Goal: Task Accomplishment & Management: Manage account settings

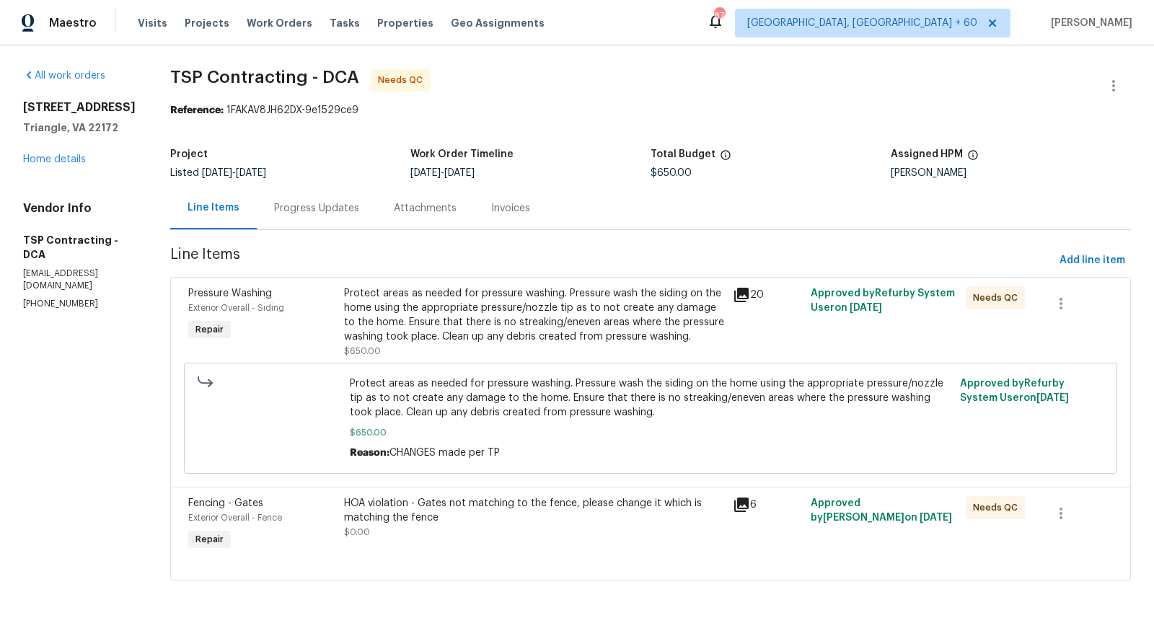
click at [331, 211] on div "Progress Updates" at bounding box center [316, 208] width 85 height 14
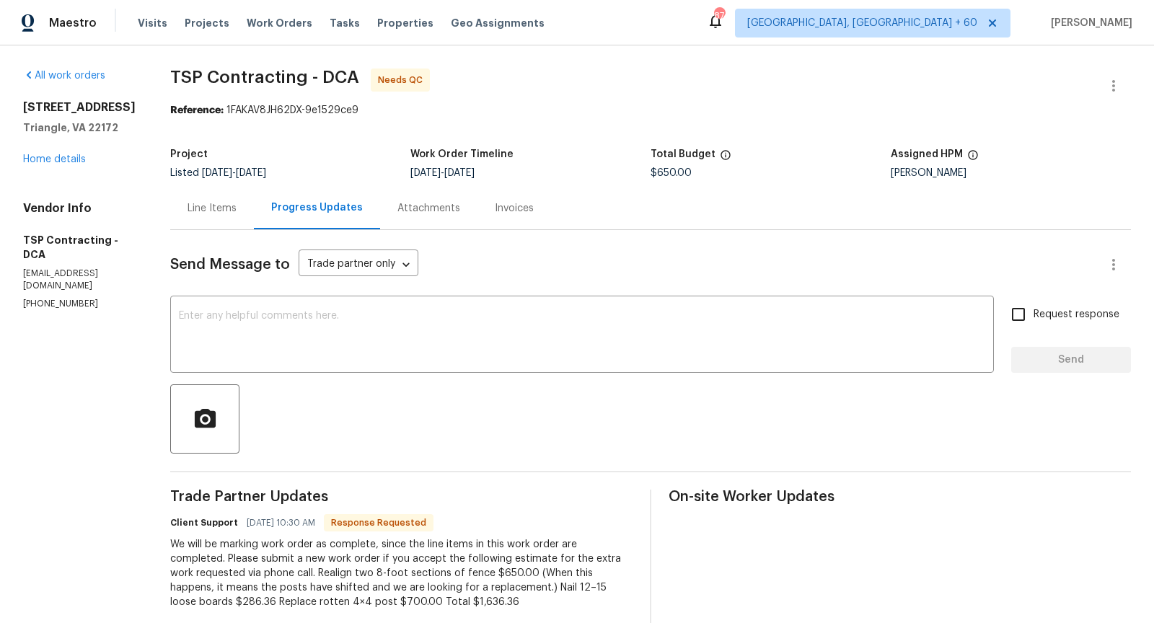
click at [188, 213] on div "Line Items" at bounding box center [212, 208] width 49 height 14
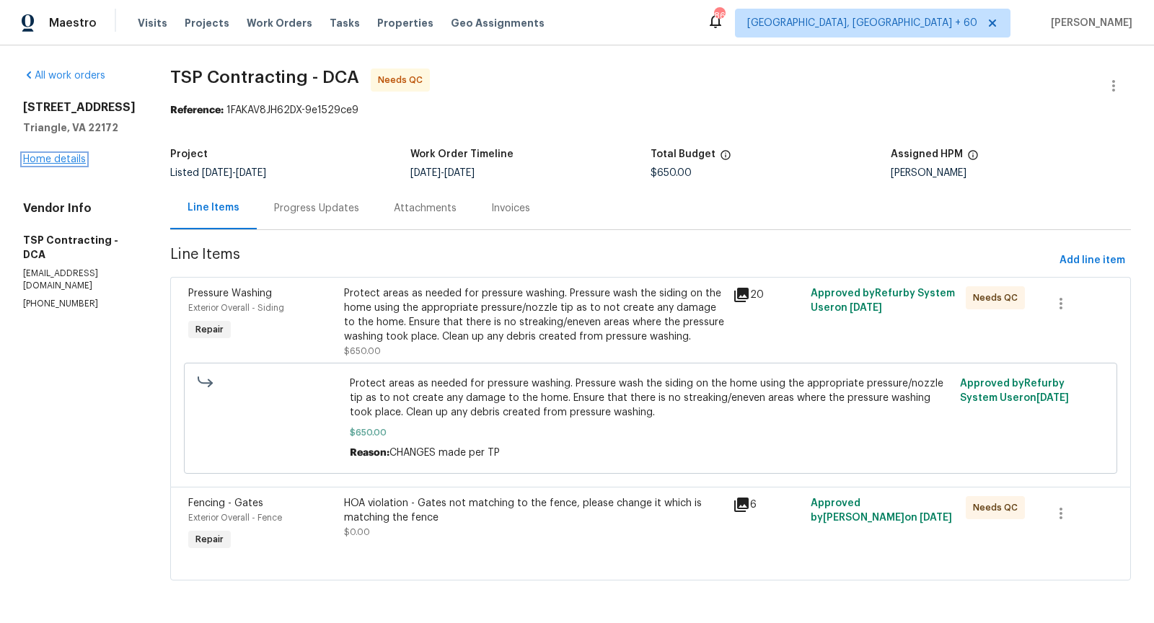
click at [76, 159] on link "Home details" at bounding box center [54, 159] width 63 height 10
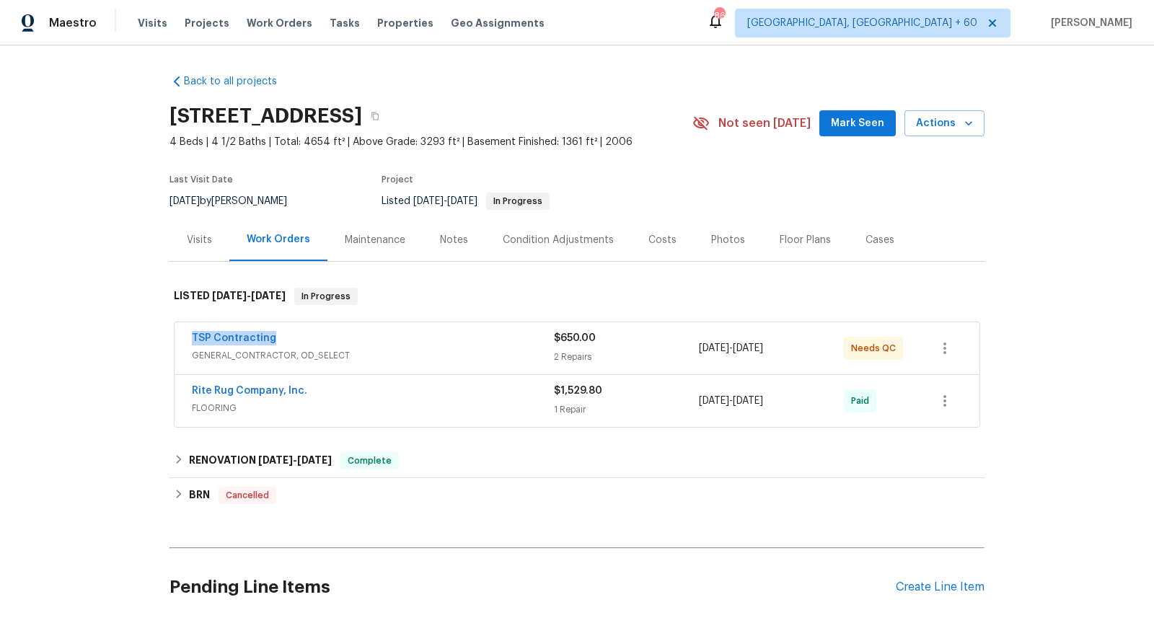
drag, startPoint x: 277, startPoint y: 338, endPoint x: 187, endPoint y: 334, distance: 90.2
click at [187, 334] on div "TSP Contracting GENERAL_CONTRACTOR, OD_SELECT $650.00 2 Repairs [DATE] - [DATE]…" at bounding box center [577, 348] width 805 height 52
copy link "TSP Contracting"
click at [102, 329] on div "Back to all projects [STREET_ADDRESS] 4 Beds | 4 1/2 Baths | Total: 4654 ft² | …" at bounding box center [577, 334] width 1154 height 578
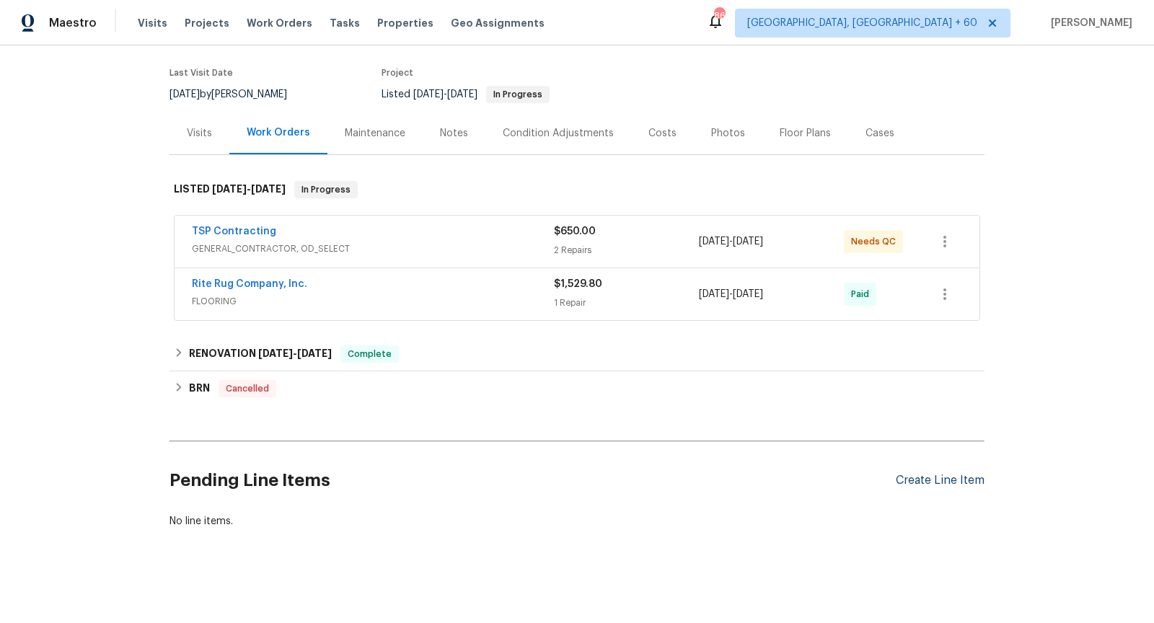
click at [956, 474] on div "Create Line Item" at bounding box center [940, 481] width 89 height 14
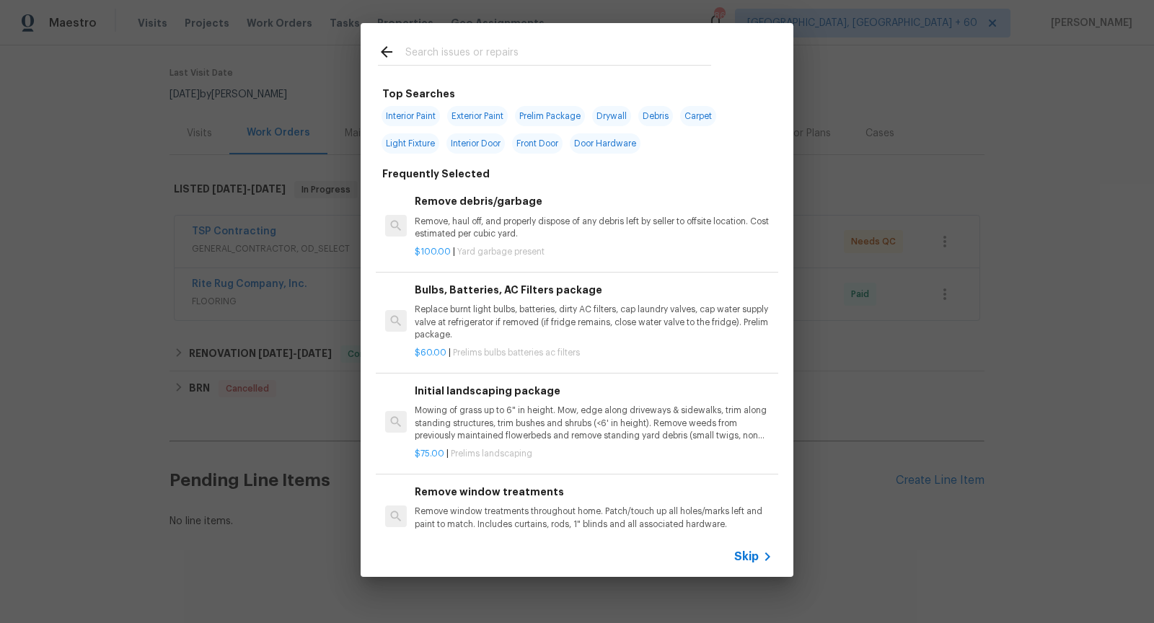
click at [757, 560] on span "Skip" at bounding box center [746, 557] width 25 height 14
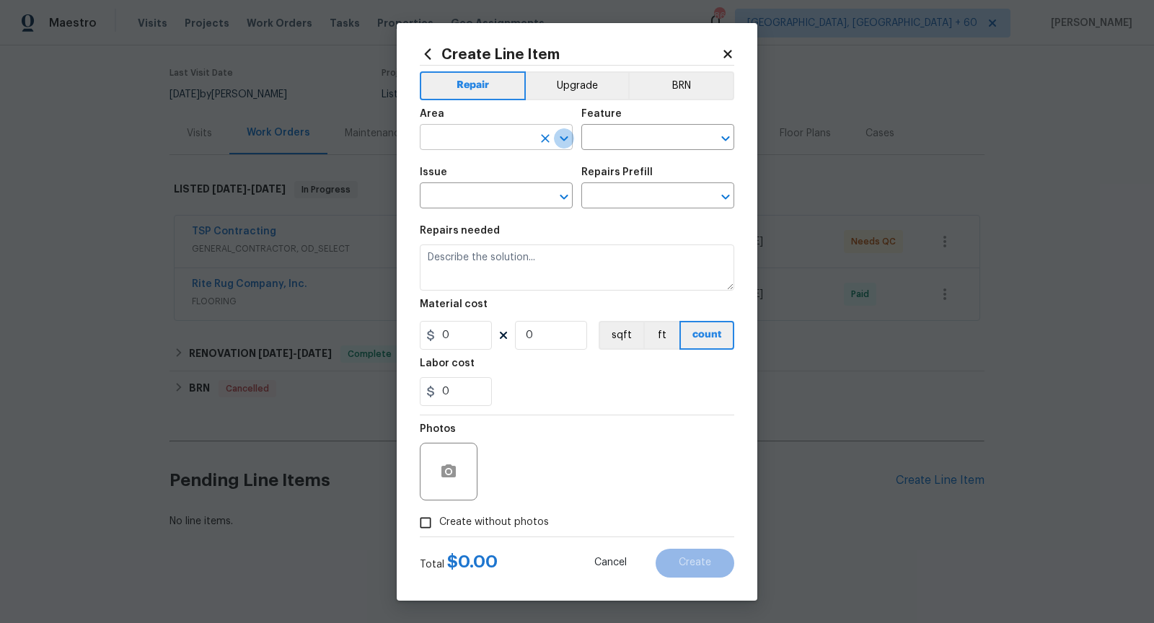
click at [561, 139] on icon "Open" at bounding box center [564, 138] width 8 height 5
click at [498, 201] on li "Exterior Overall" at bounding box center [496, 195] width 153 height 24
click at [721, 141] on icon "Open" at bounding box center [725, 138] width 17 height 17
type input "Exterior Overall"
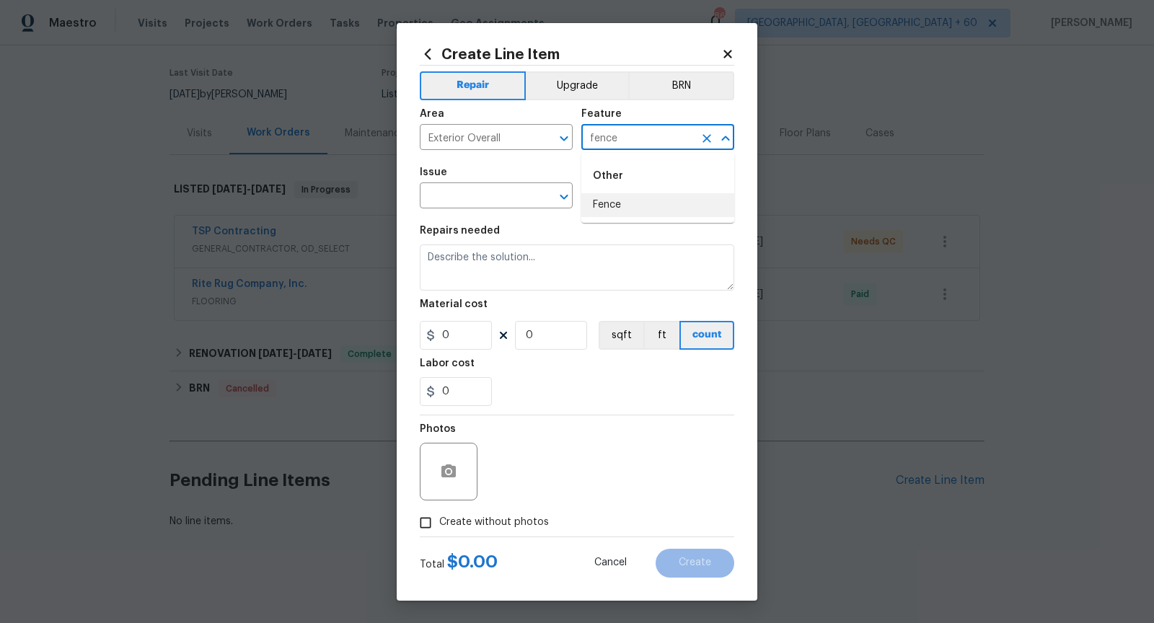
click at [664, 219] on ul "Other Fence" at bounding box center [657, 188] width 153 height 70
click at [633, 208] on li "Fence" at bounding box center [657, 205] width 153 height 24
click at [570, 198] on icon "Open" at bounding box center [563, 196] width 17 height 17
type input "Fence"
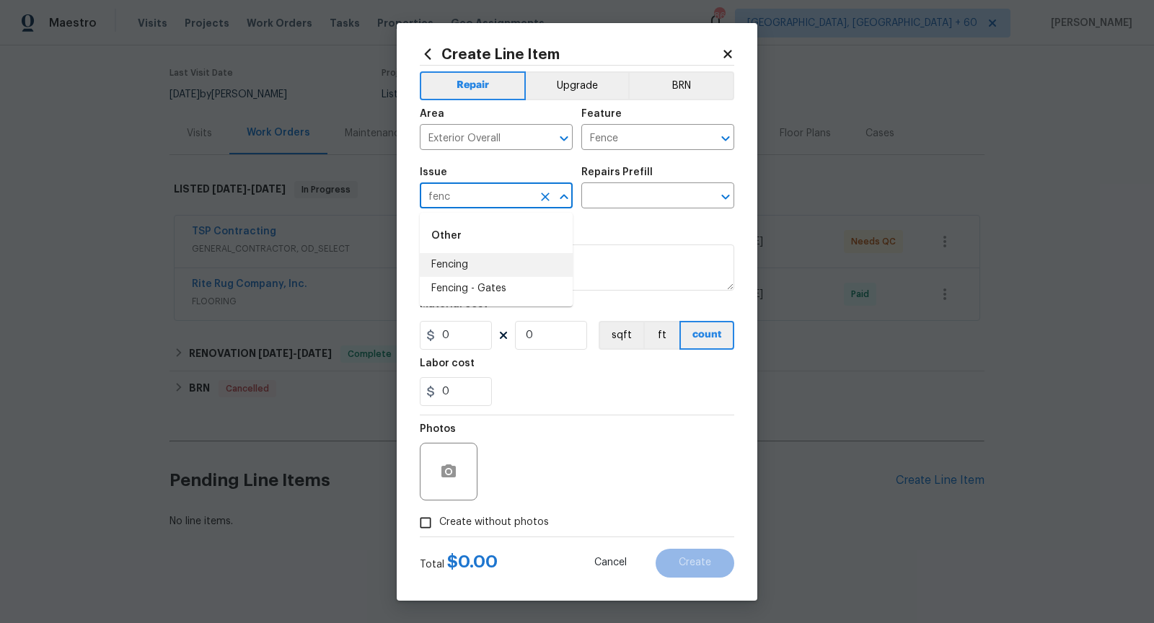
click at [493, 272] on li "Fencing" at bounding box center [496, 265] width 153 height 24
click at [727, 196] on icon "Open" at bounding box center [725, 197] width 8 height 5
type input "Fencing"
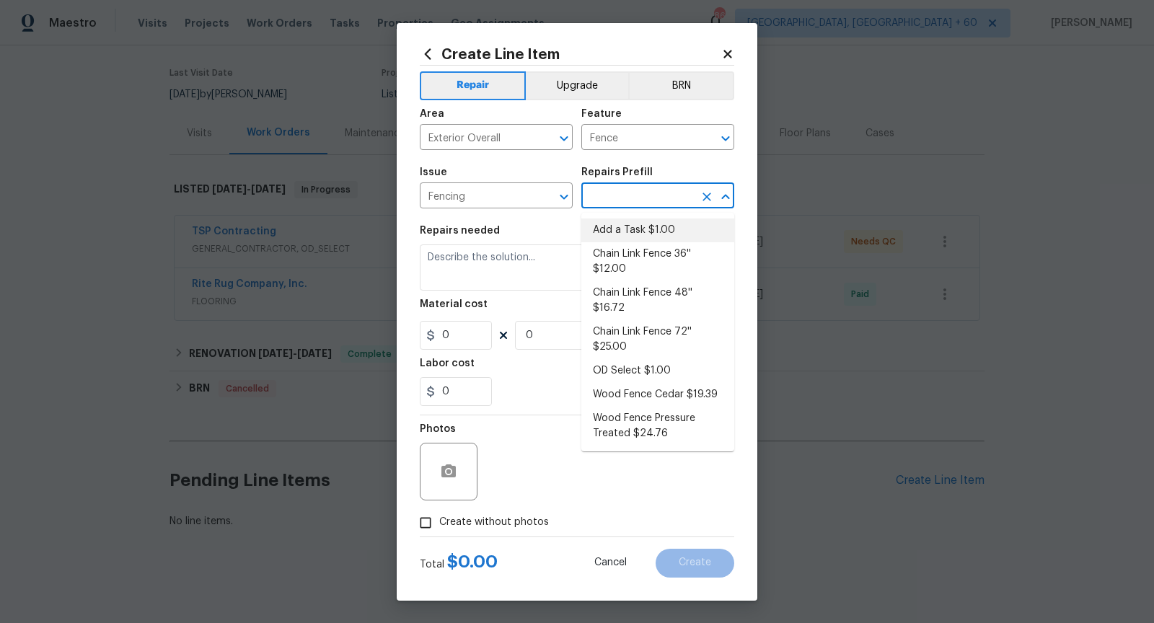
click at [673, 224] on li "Add a Task $1.00" at bounding box center [657, 231] width 153 height 24
type input "Add a Task $1.00"
type textarea "HPM to detail"
type input "1"
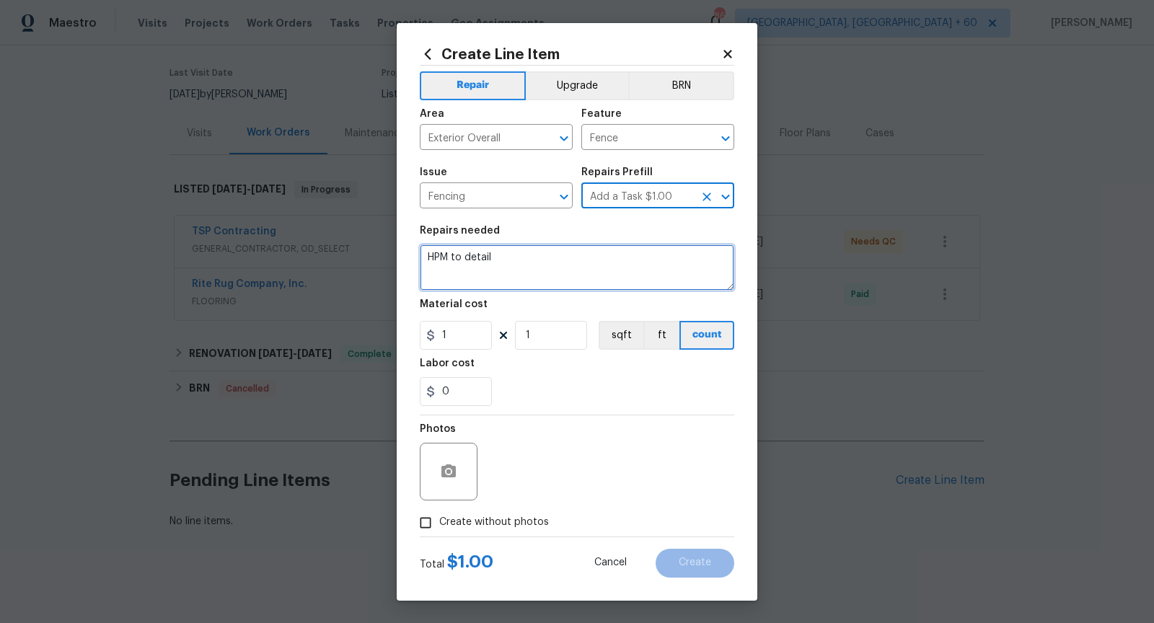
click at [558, 266] on textarea "HPM to detail" at bounding box center [577, 268] width 315 height 46
paste textarea "the right side rear fence boards are still not repaired."
click at [630, 259] on textarea "the right side rear fence boards are still not repaired." at bounding box center [577, 268] width 315 height 46
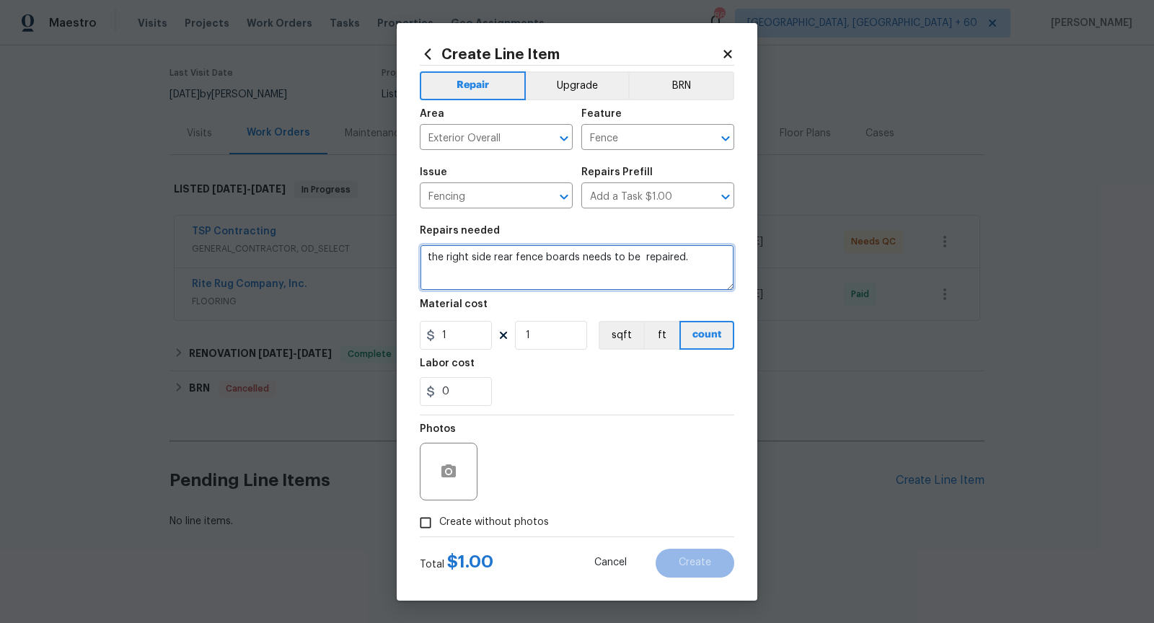
type textarea "the right side rear fence boards needs to be repaired."
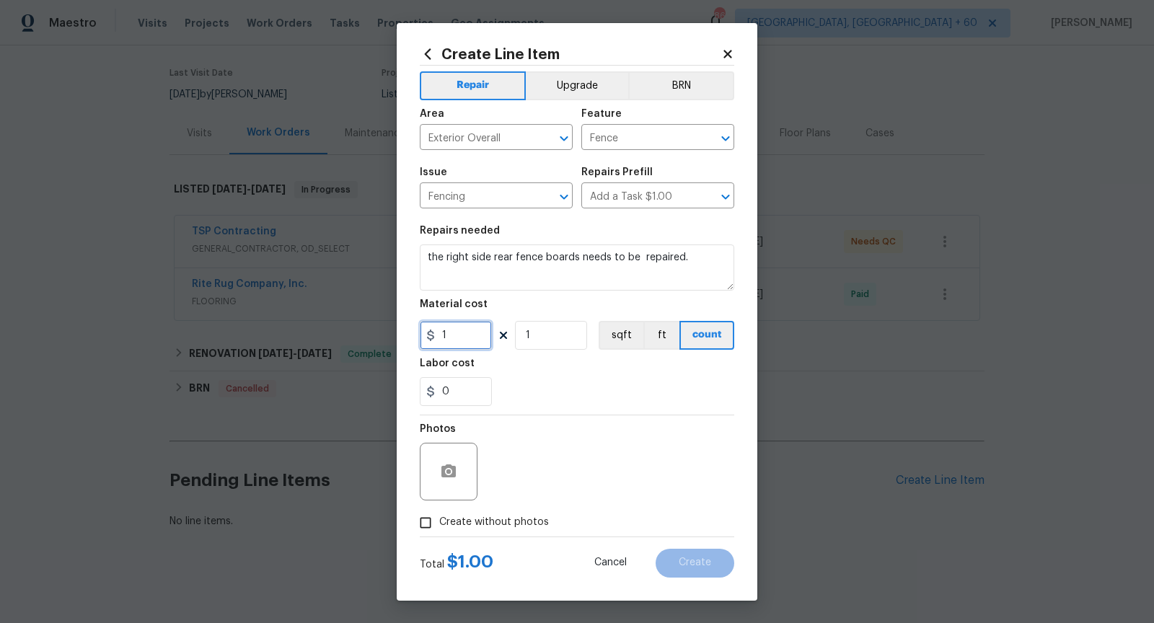
click at [462, 336] on input "1" at bounding box center [456, 335] width 72 height 29
type input "75"
click at [563, 385] on div "0" at bounding box center [577, 391] width 315 height 29
click at [459, 472] on button "button" at bounding box center [448, 471] width 35 height 35
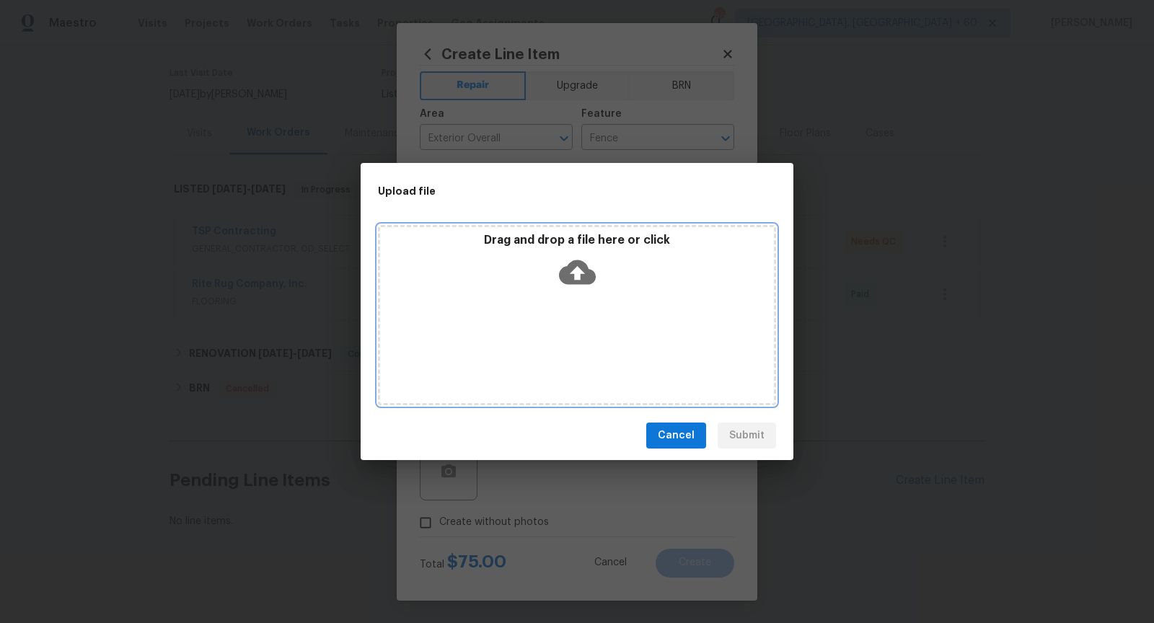
click at [574, 273] on icon at bounding box center [577, 272] width 37 height 37
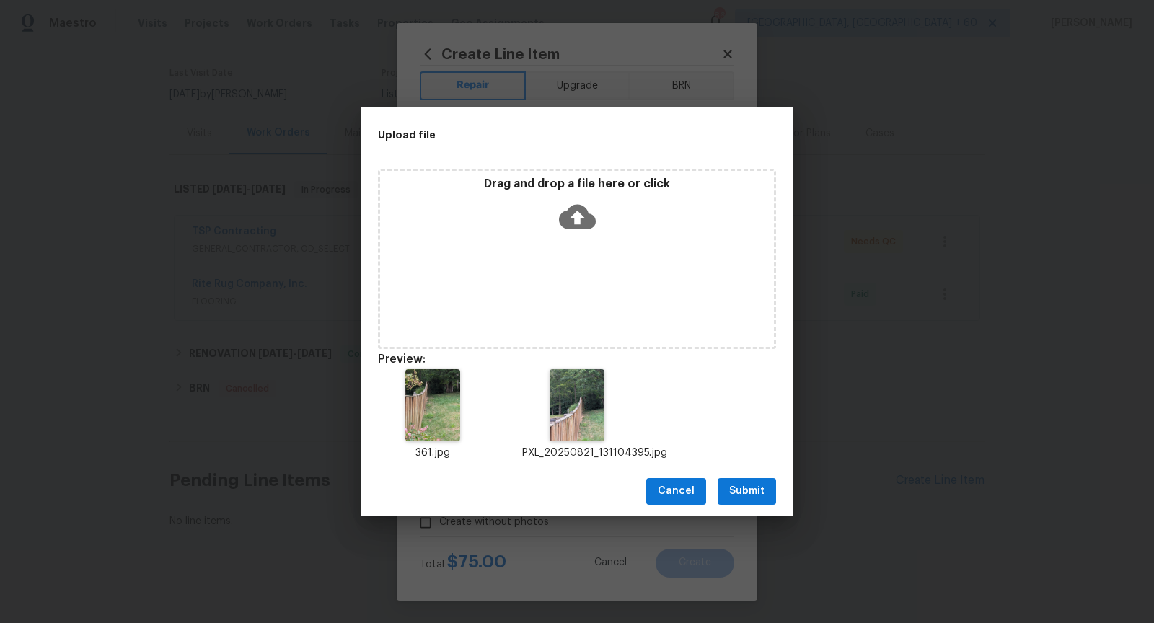
scroll to position [12, 0]
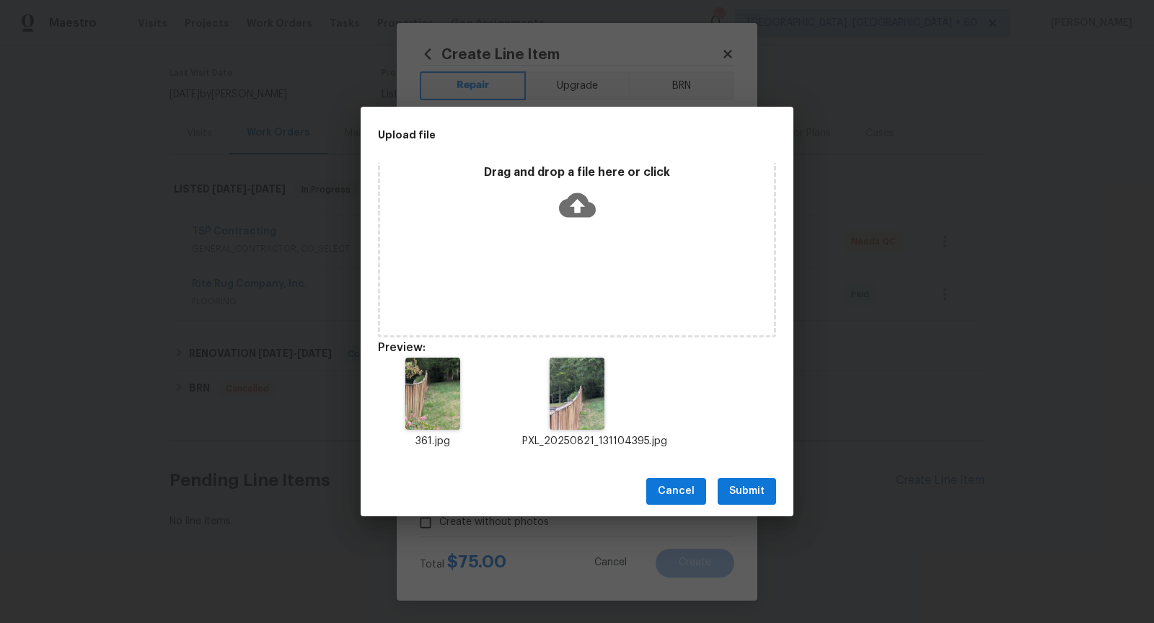
click at [760, 486] on span "Submit" at bounding box center [746, 492] width 35 height 18
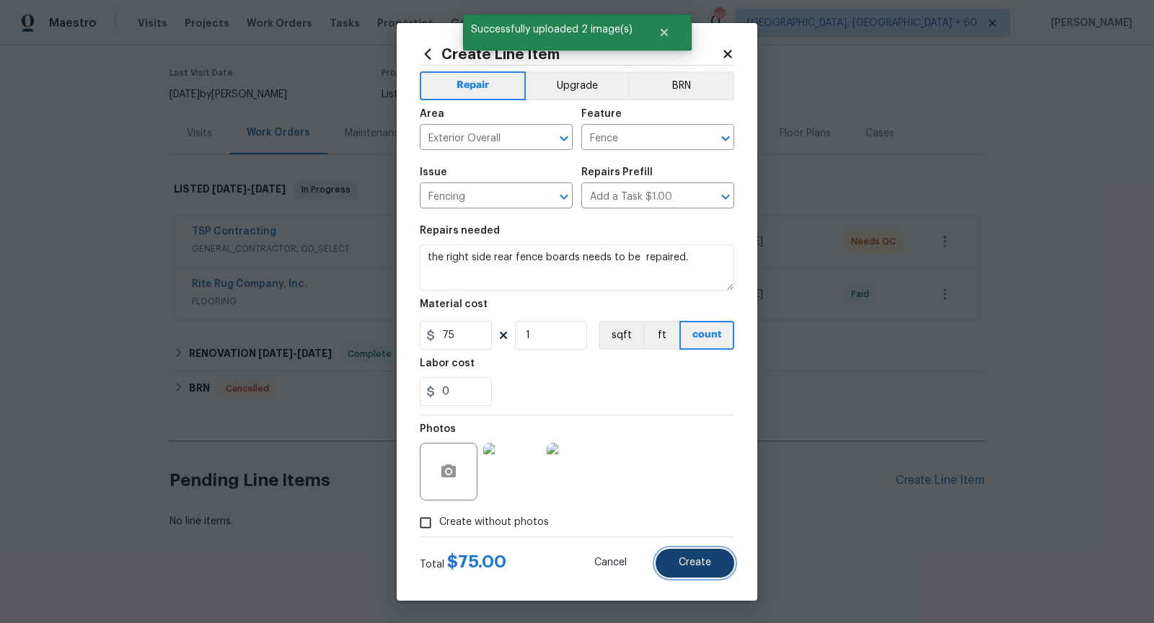
click at [695, 566] on span "Create" at bounding box center [695, 563] width 32 height 11
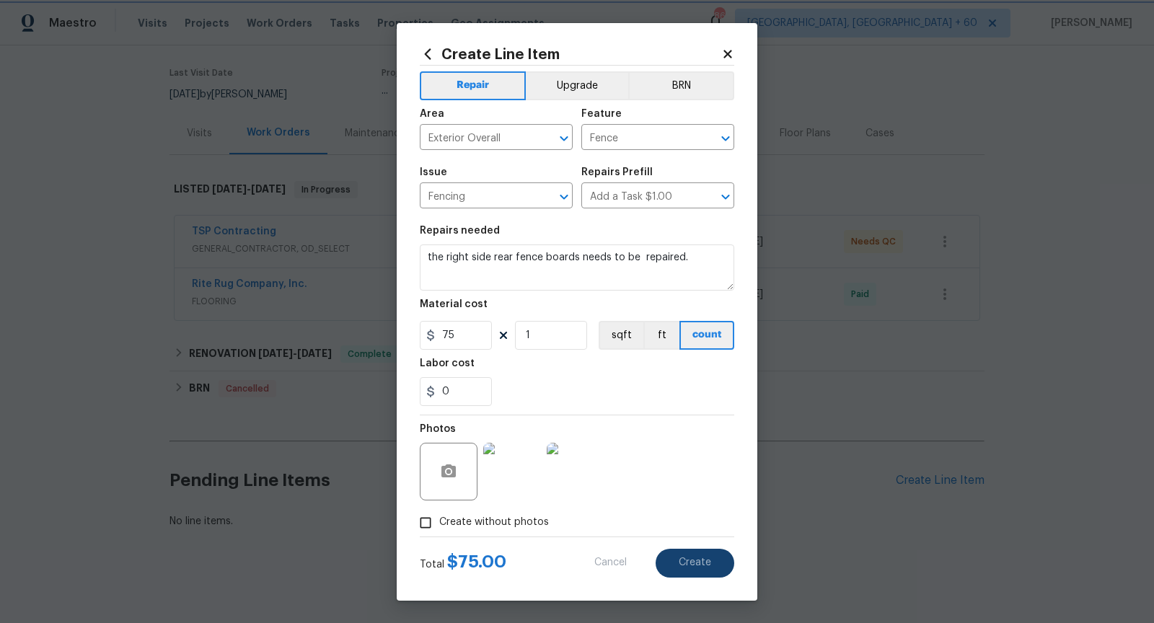
type input "0"
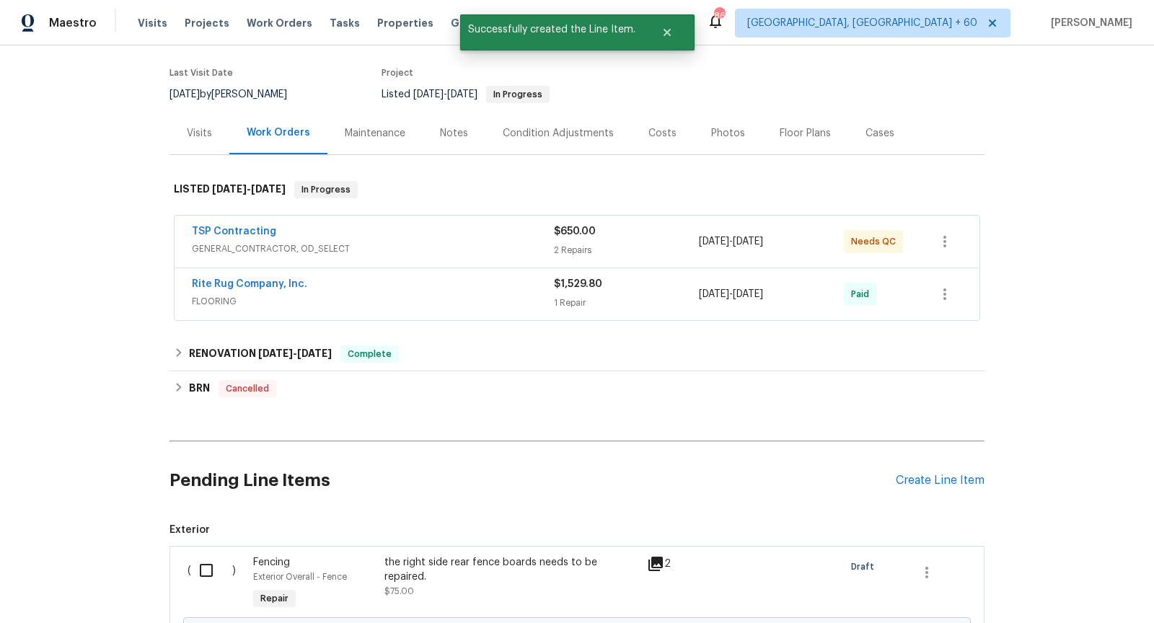
scroll to position [271, 0]
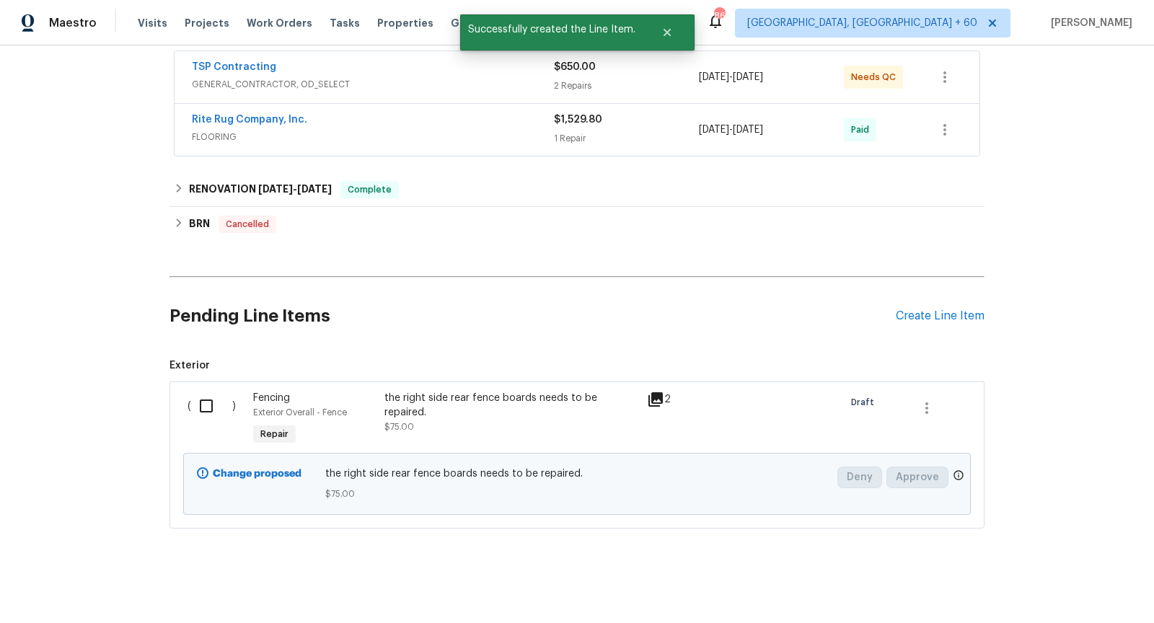
click at [210, 400] on input "checkbox" at bounding box center [211, 406] width 41 height 30
checkbox input "true"
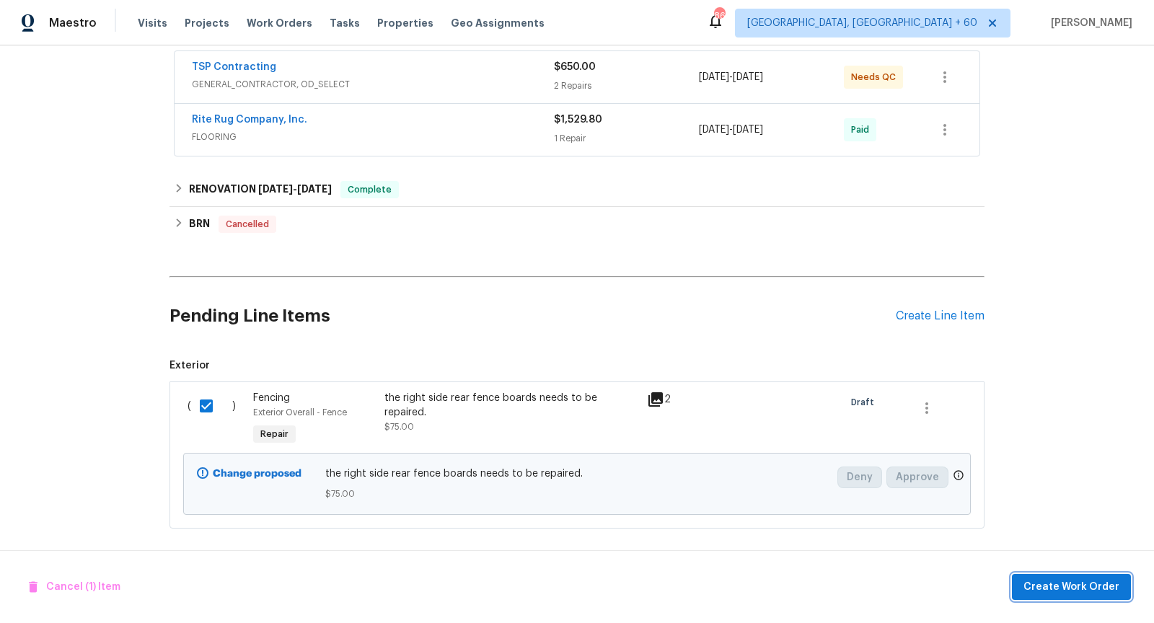
click at [1079, 588] on span "Create Work Order" at bounding box center [1072, 588] width 96 height 18
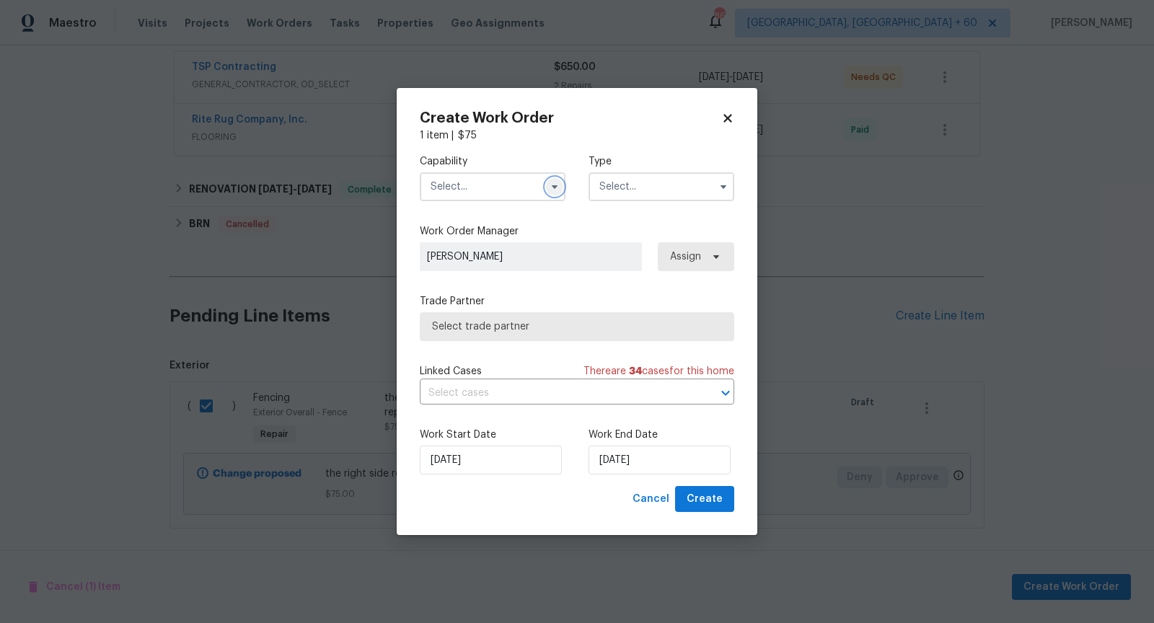
click at [552, 185] on icon "button" at bounding box center [555, 187] width 6 height 4
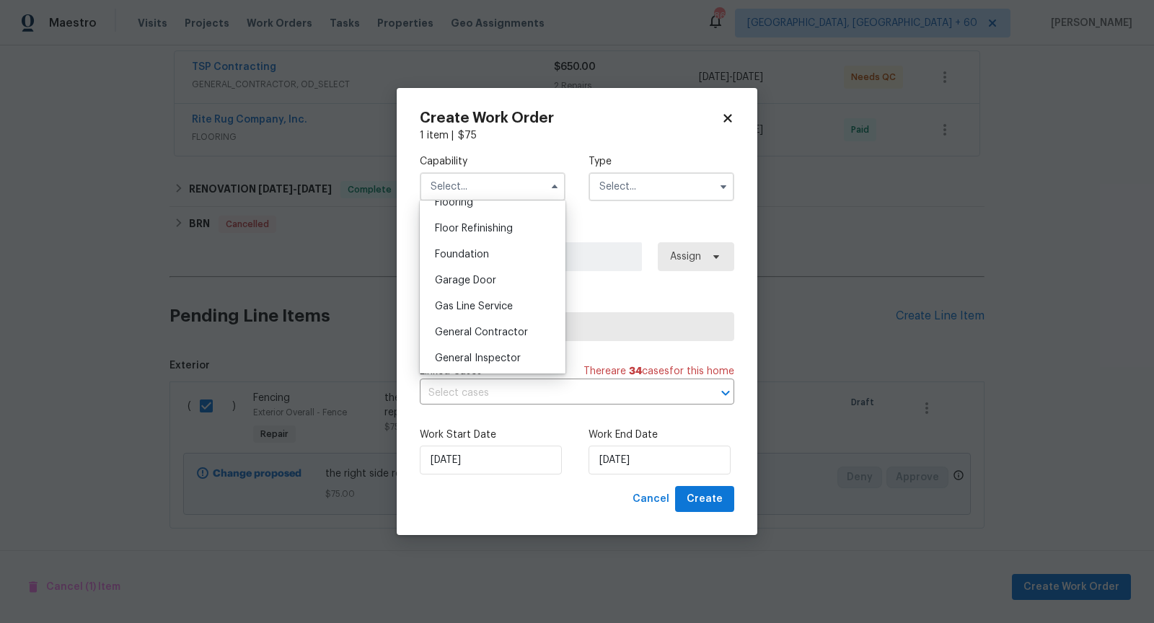
scroll to position [577, 0]
click at [504, 323] on div "General Contractor" at bounding box center [492, 330] width 139 height 26
type input "General Contractor"
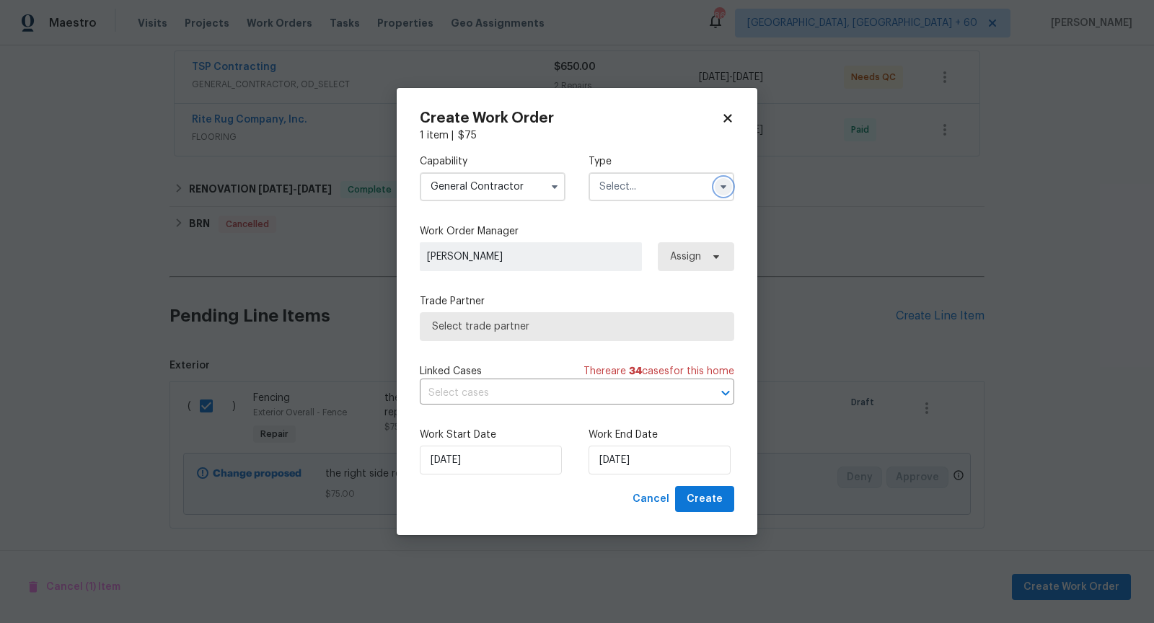
click at [721, 183] on icon "button" at bounding box center [724, 187] width 12 height 12
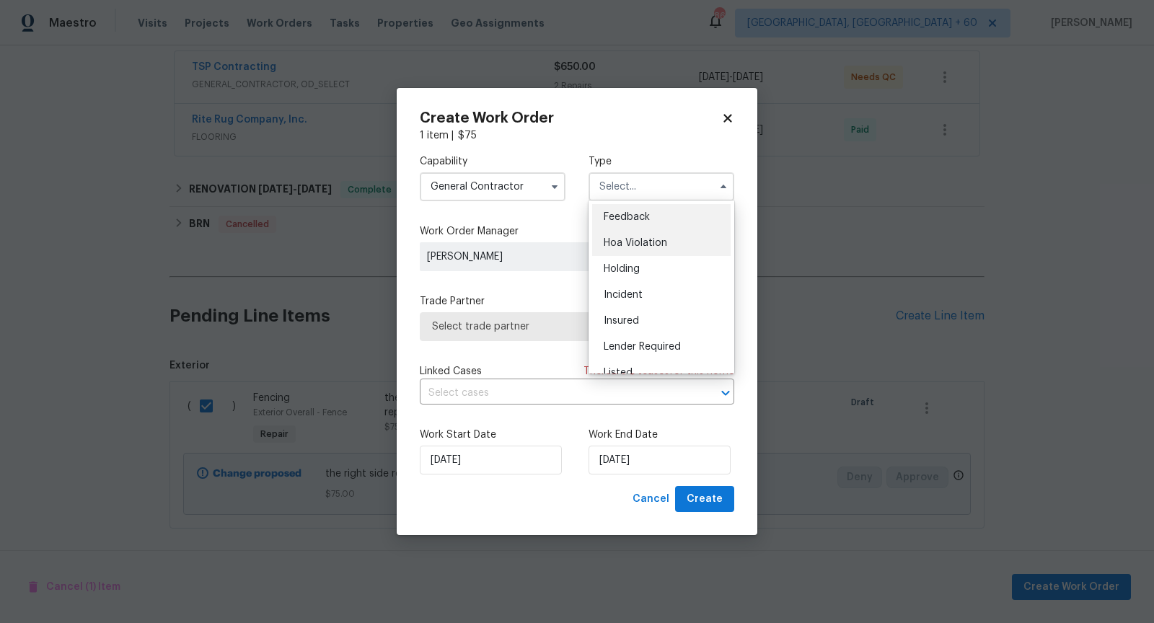
click at [679, 239] on div "Hoa Violation" at bounding box center [661, 243] width 139 height 26
type input "Hoa Violation"
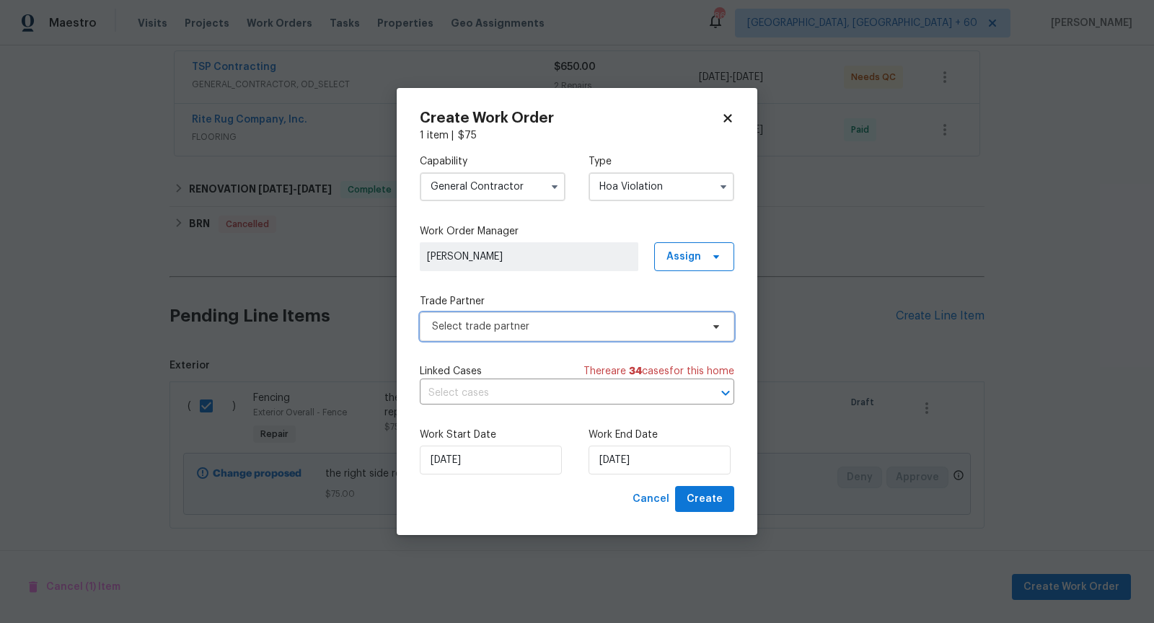
click at [579, 335] on span "Select trade partner" at bounding box center [577, 326] width 315 height 29
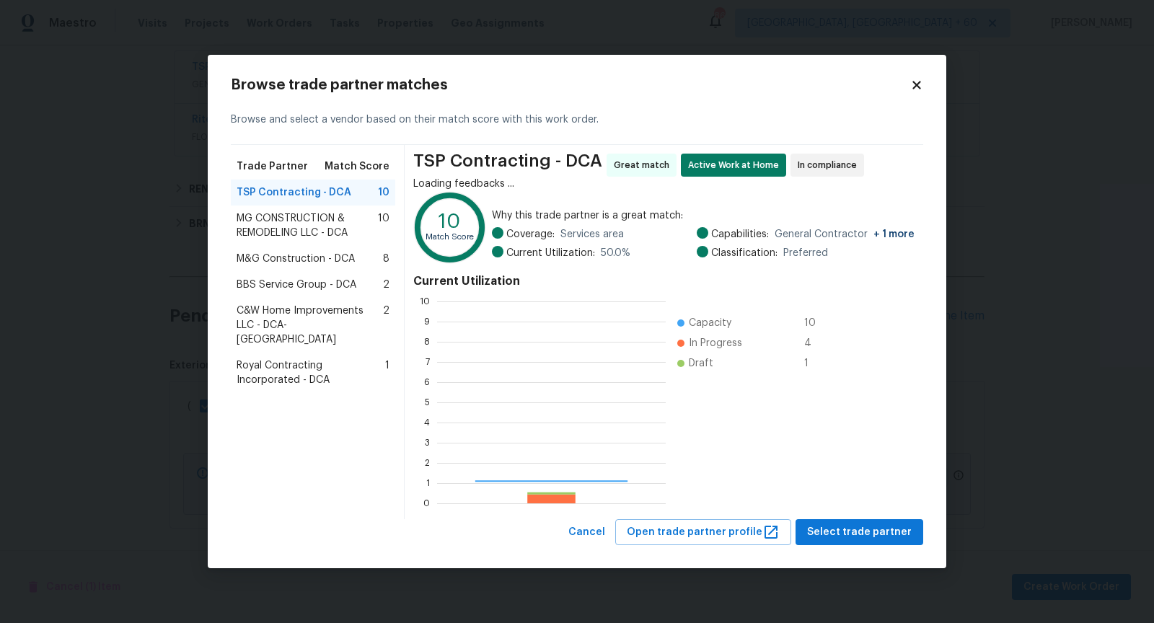
scroll to position [202, 228]
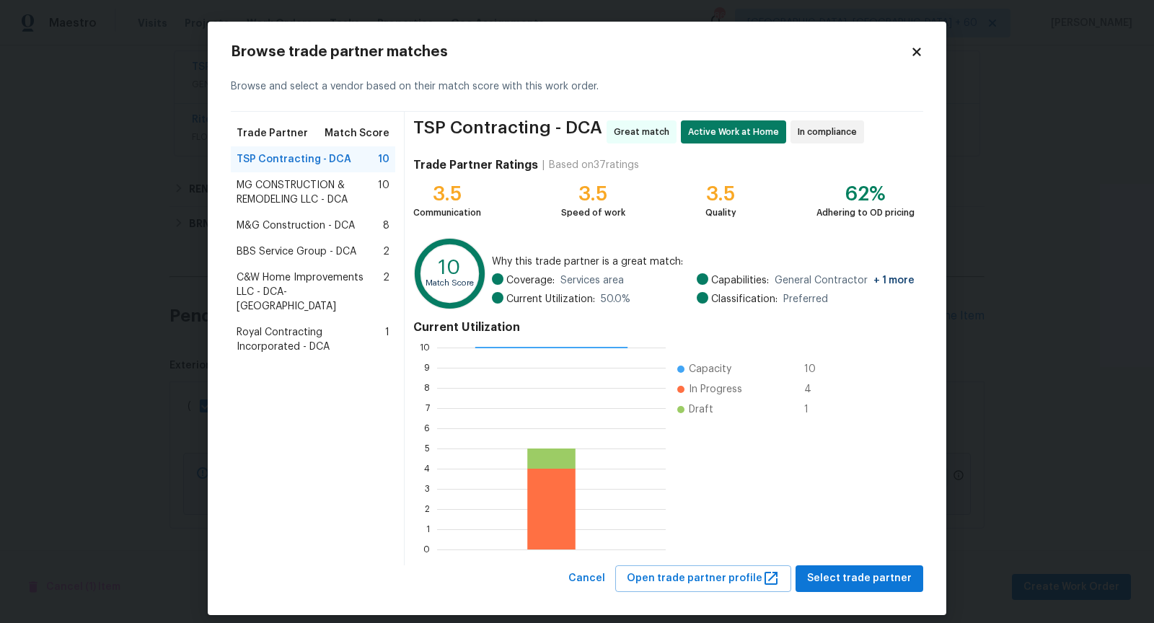
click at [308, 192] on span "MG CONSTRUCTION & REMODELING LLC - DCA" at bounding box center [307, 192] width 141 height 29
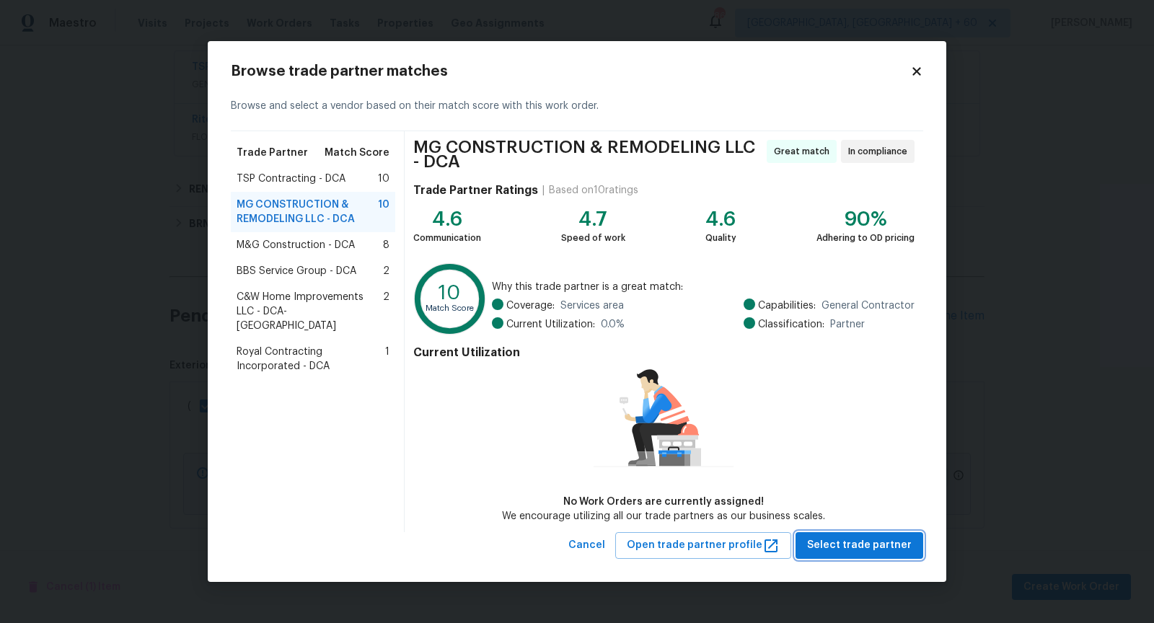
click at [854, 550] on span "Select trade partner" at bounding box center [859, 546] width 105 height 18
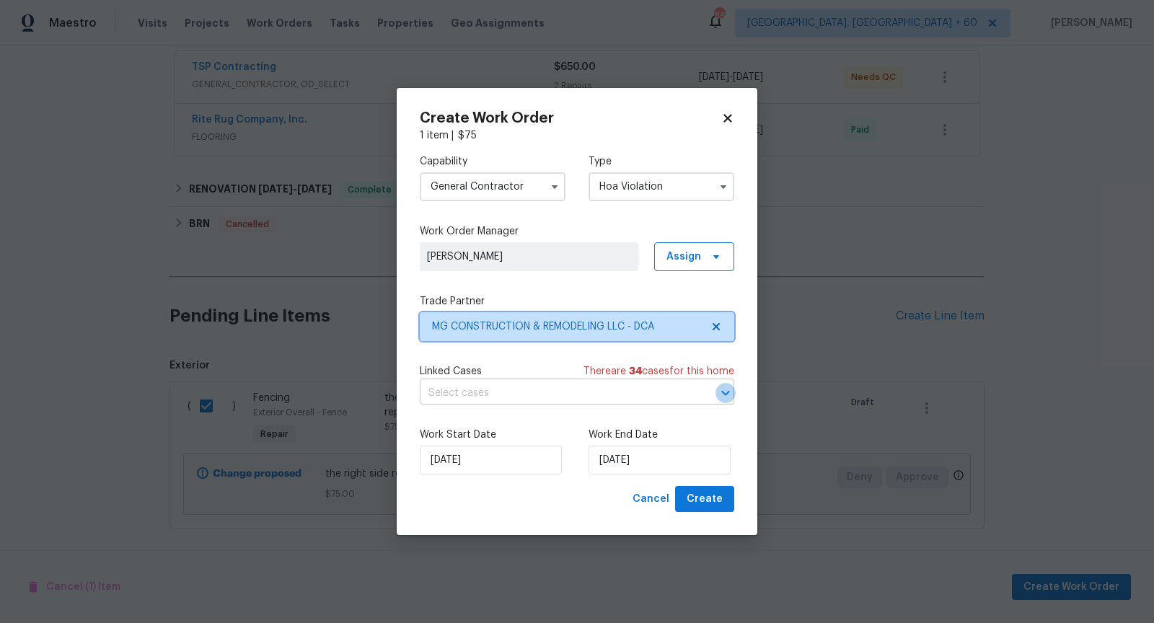
click at [719, 391] on icon "Open" at bounding box center [725, 393] width 17 height 17
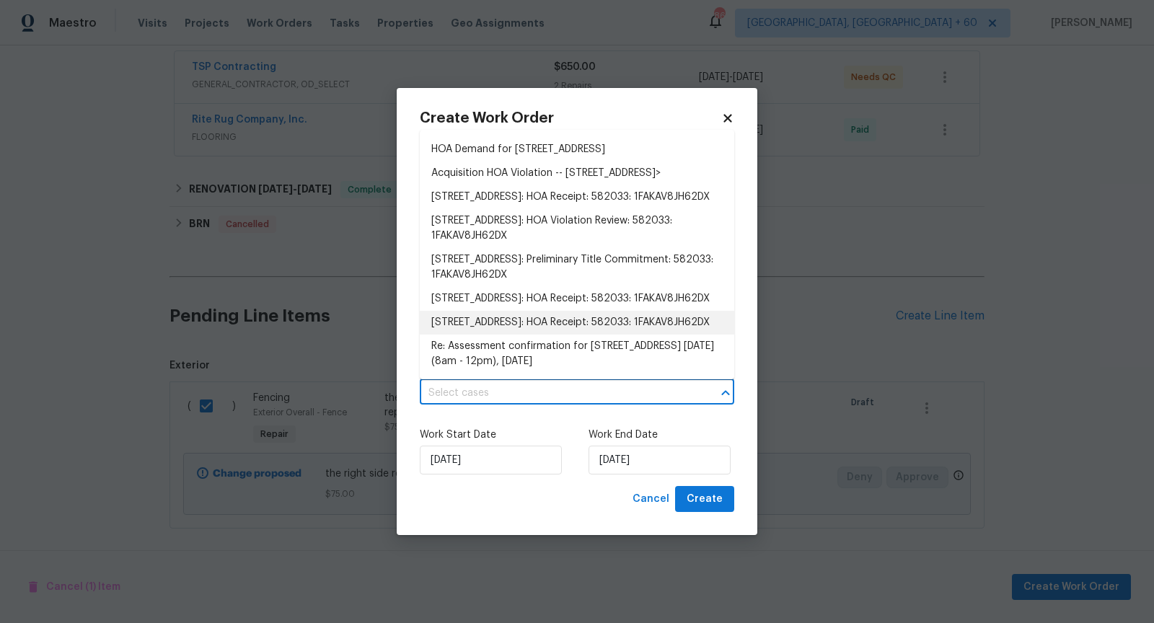
scroll to position [832, 0]
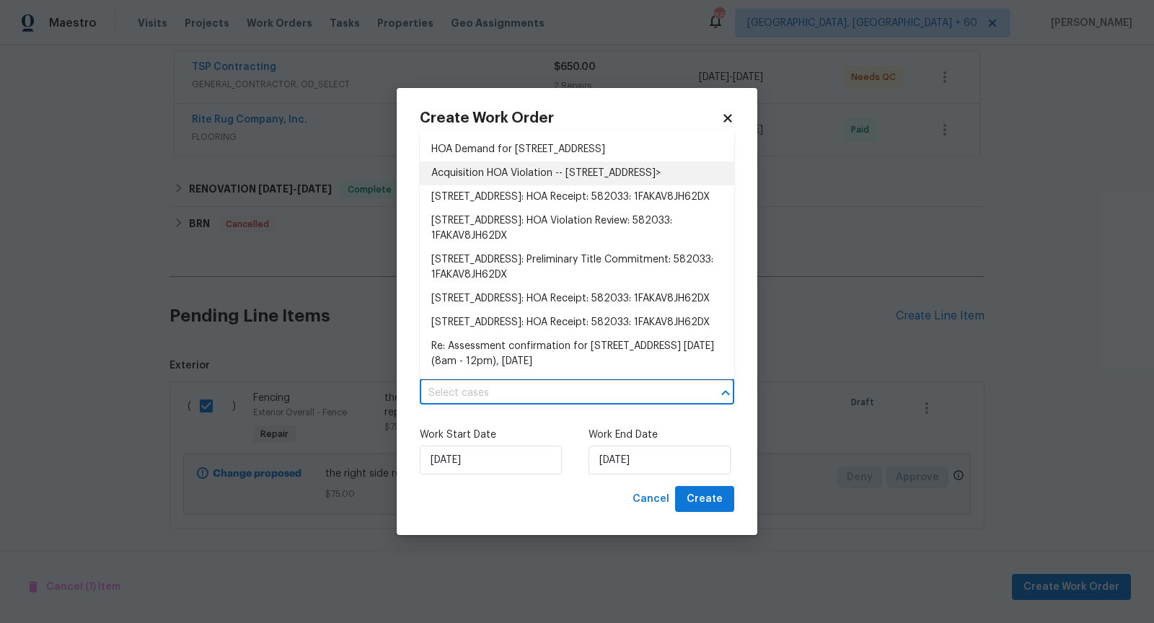
click at [581, 185] on li "Acquisition HOA Violation -- [STREET_ADDRESS]>" at bounding box center [577, 174] width 315 height 24
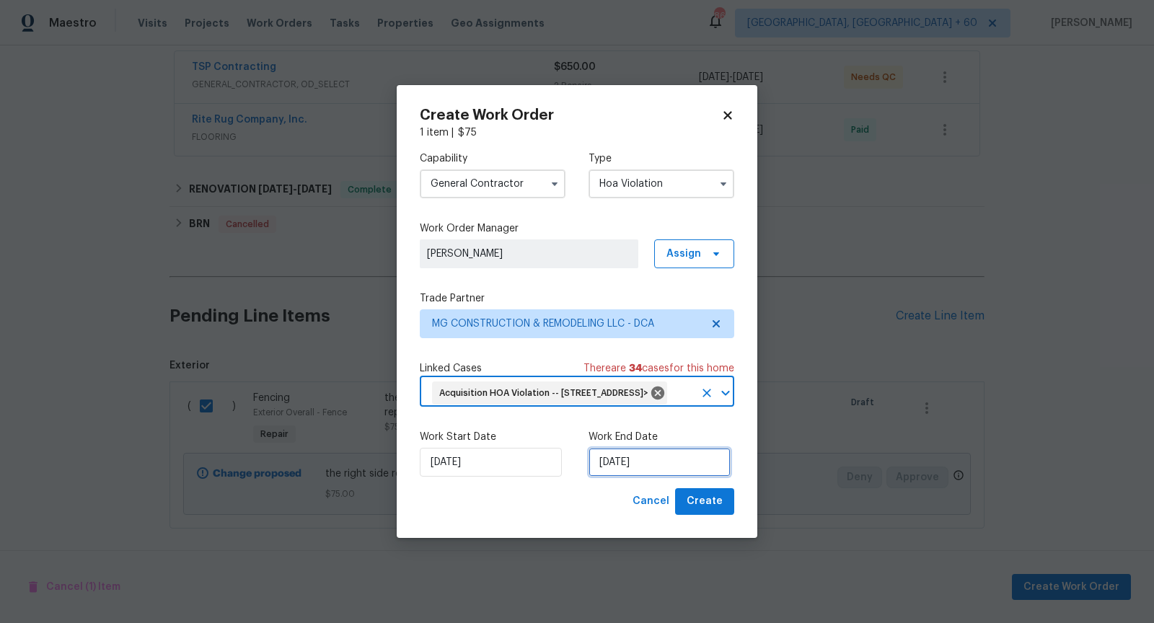
click at [652, 477] on input "[DATE]" at bounding box center [660, 462] width 142 height 29
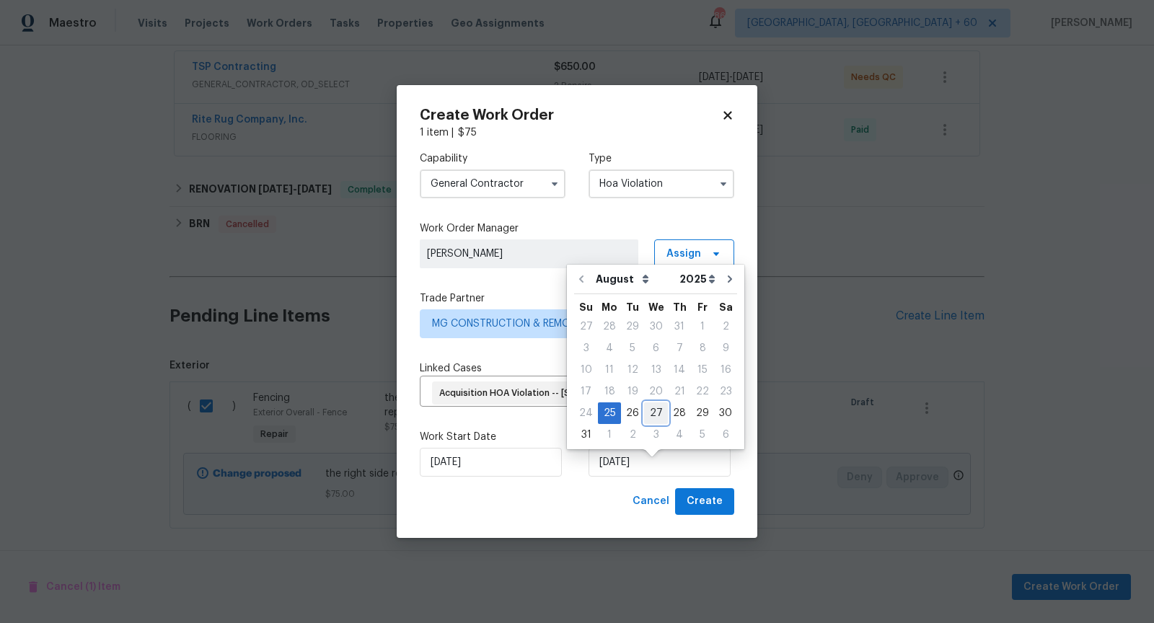
click at [656, 413] on div "27" at bounding box center [656, 413] width 24 height 20
type input "[DATE]"
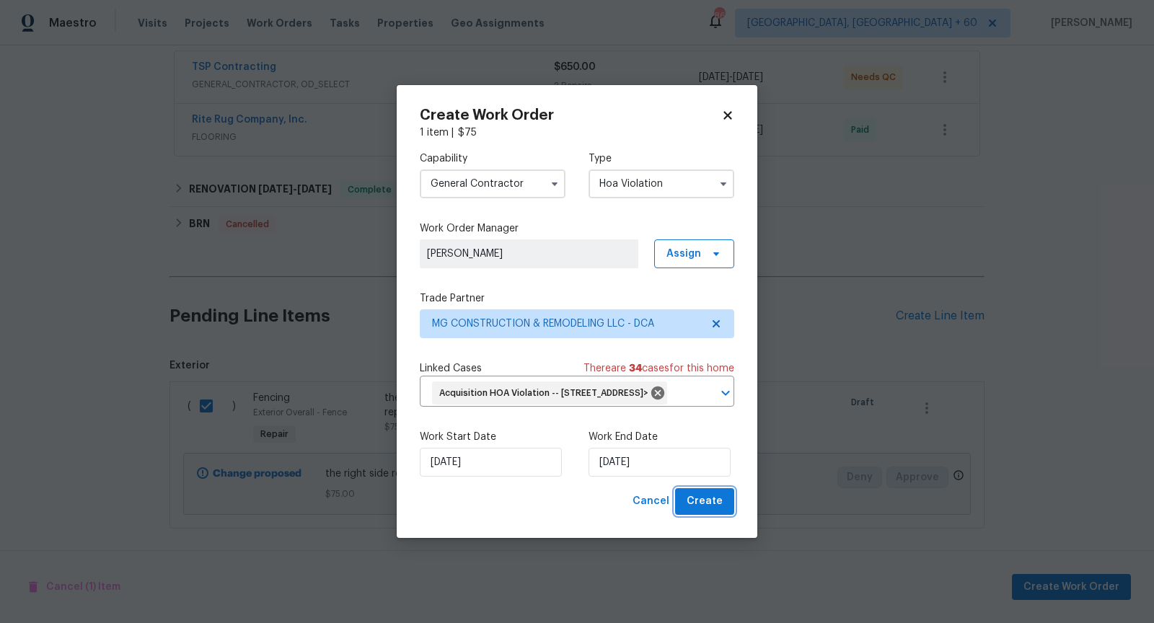
click at [704, 511] on span "Create" at bounding box center [705, 502] width 36 height 18
checkbox input "false"
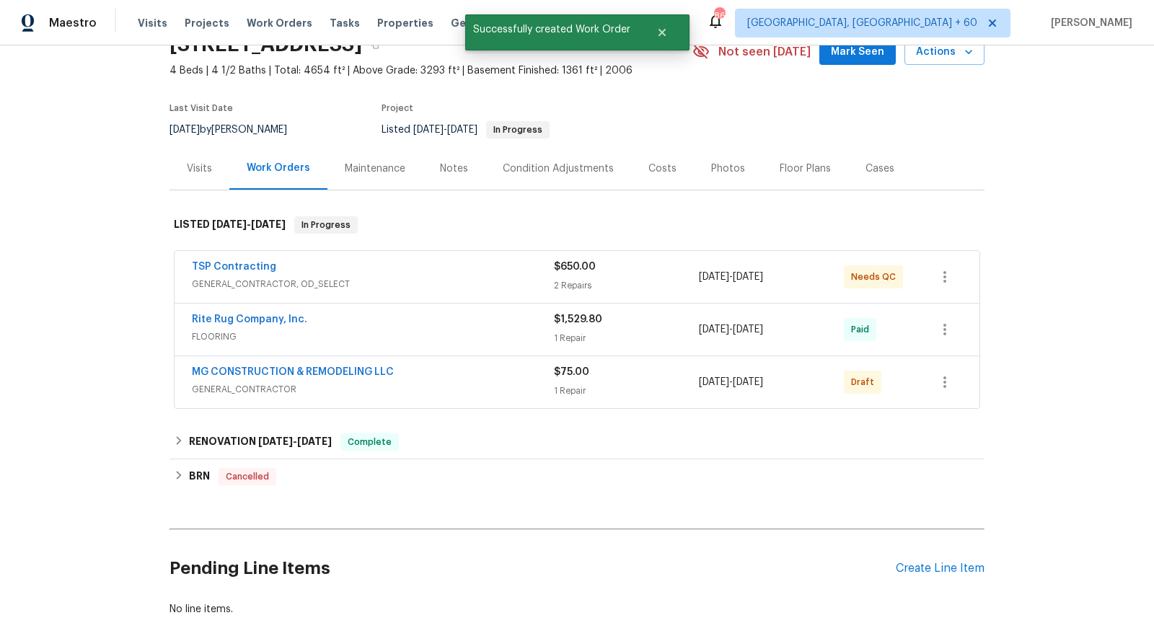
scroll to position [64, 0]
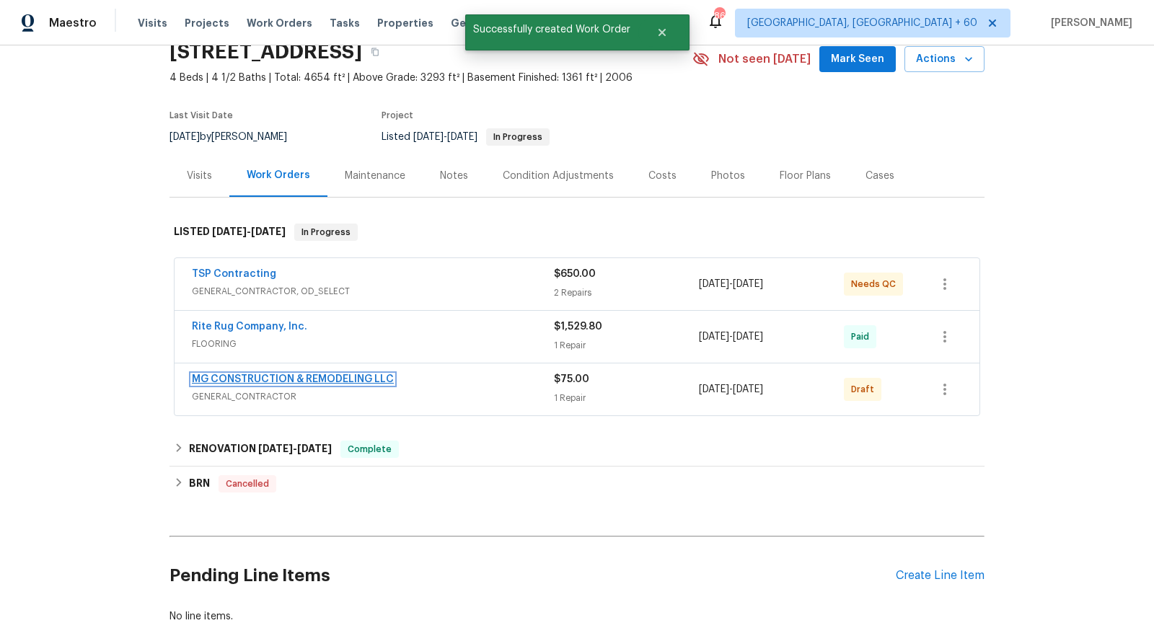
click at [345, 379] on link "MG CONSTRUCTION & REMODELING LLC" at bounding box center [293, 379] width 202 height 10
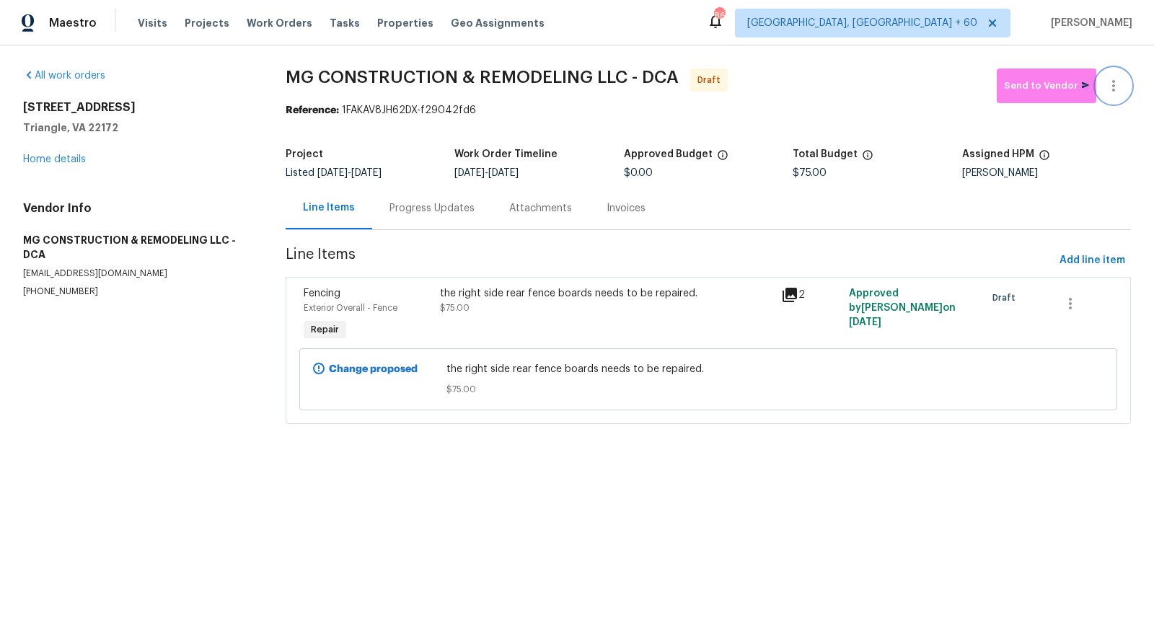
click at [1107, 92] on icon "button" at bounding box center [1113, 85] width 17 height 17
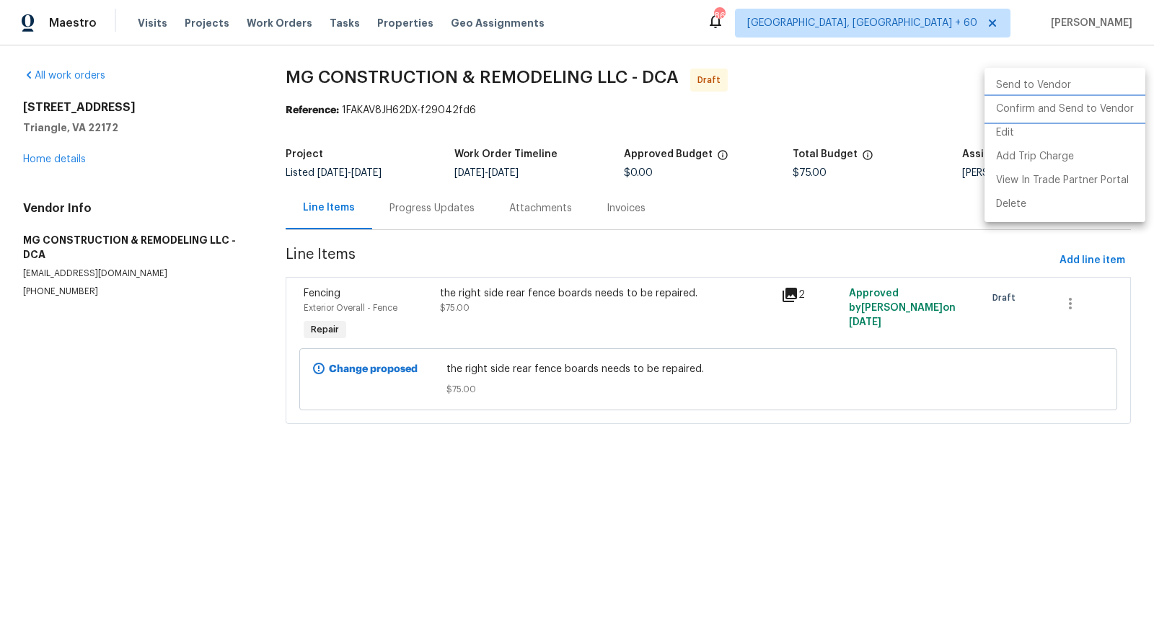
click at [1099, 115] on li "Confirm and Send to Vendor" at bounding box center [1065, 109] width 161 height 24
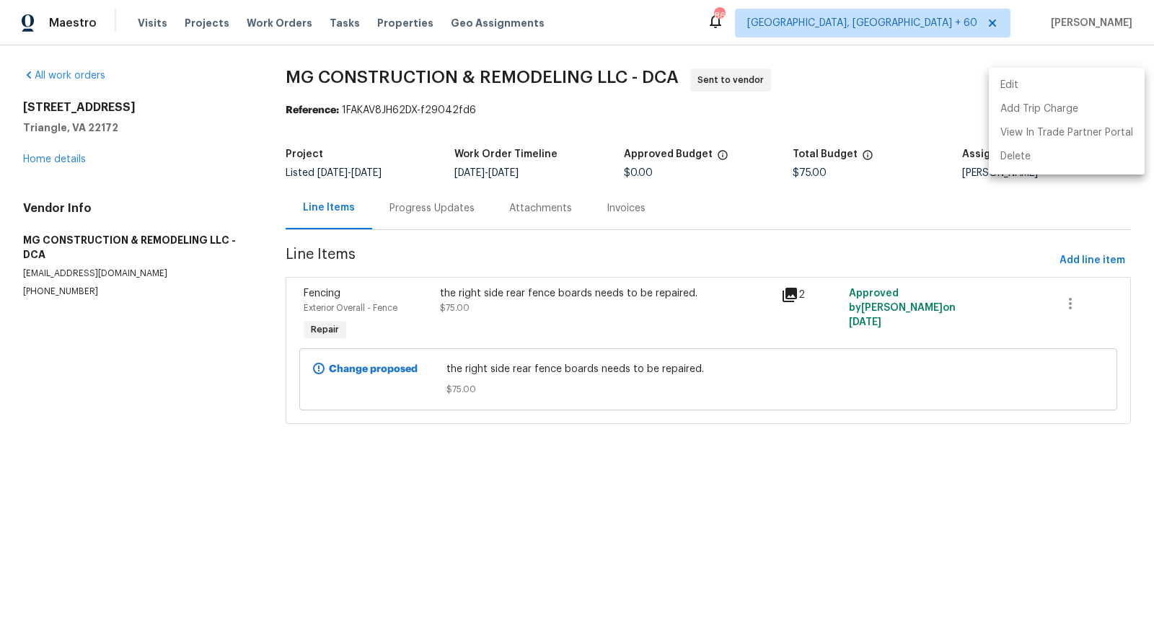
click at [408, 202] on div at bounding box center [577, 311] width 1154 height 623
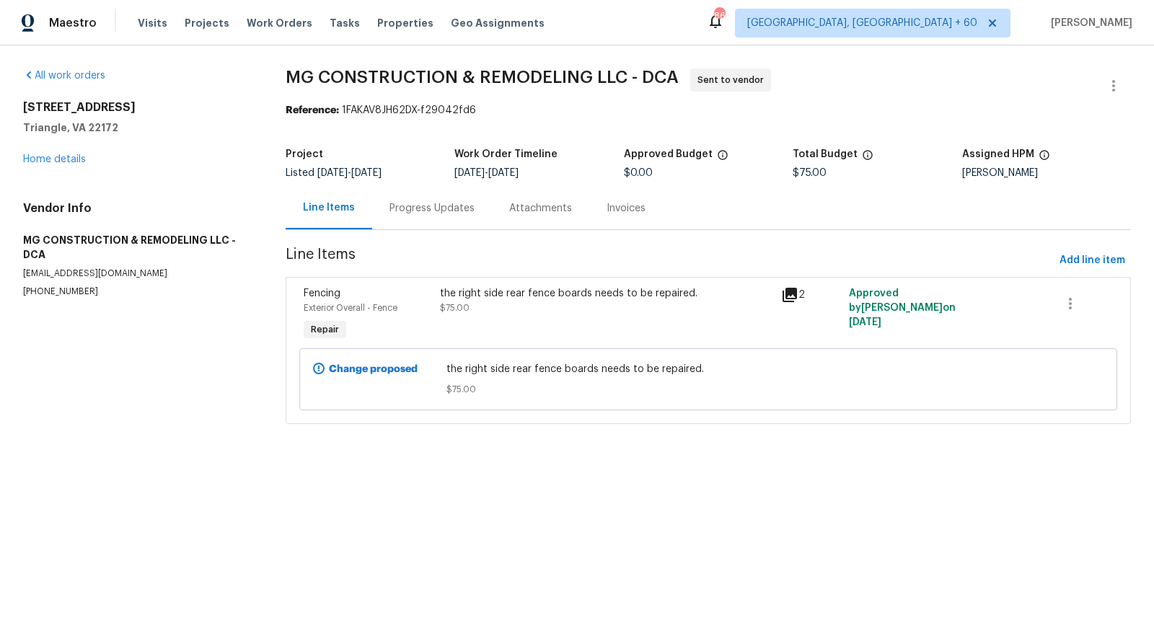
click at [416, 209] on div "Progress Updates" at bounding box center [432, 208] width 85 height 14
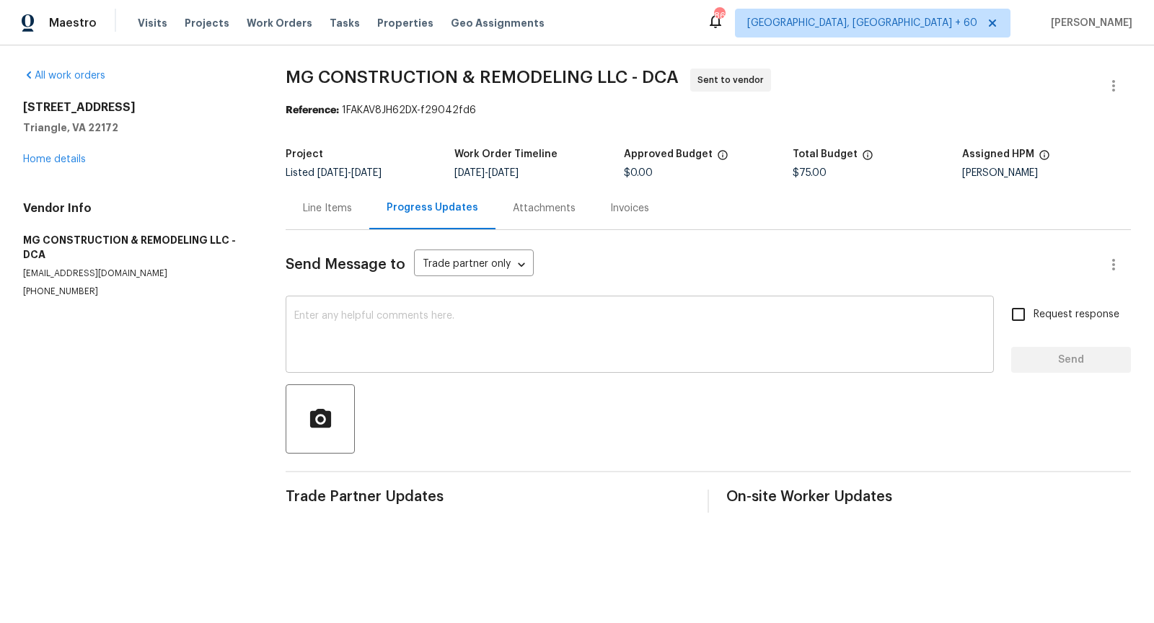
click at [398, 314] on textarea at bounding box center [639, 336] width 691 height 50
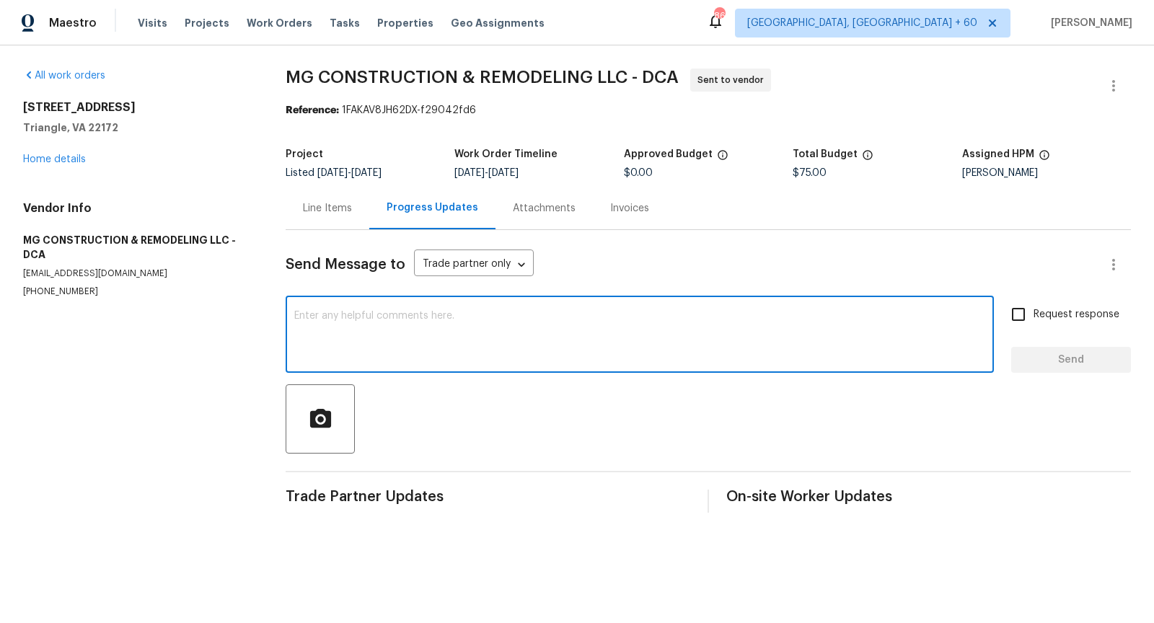
paste textarea "Hi, I'm [PERSON_NAME] from Opendoor. Just wanted to check if you received the w…"
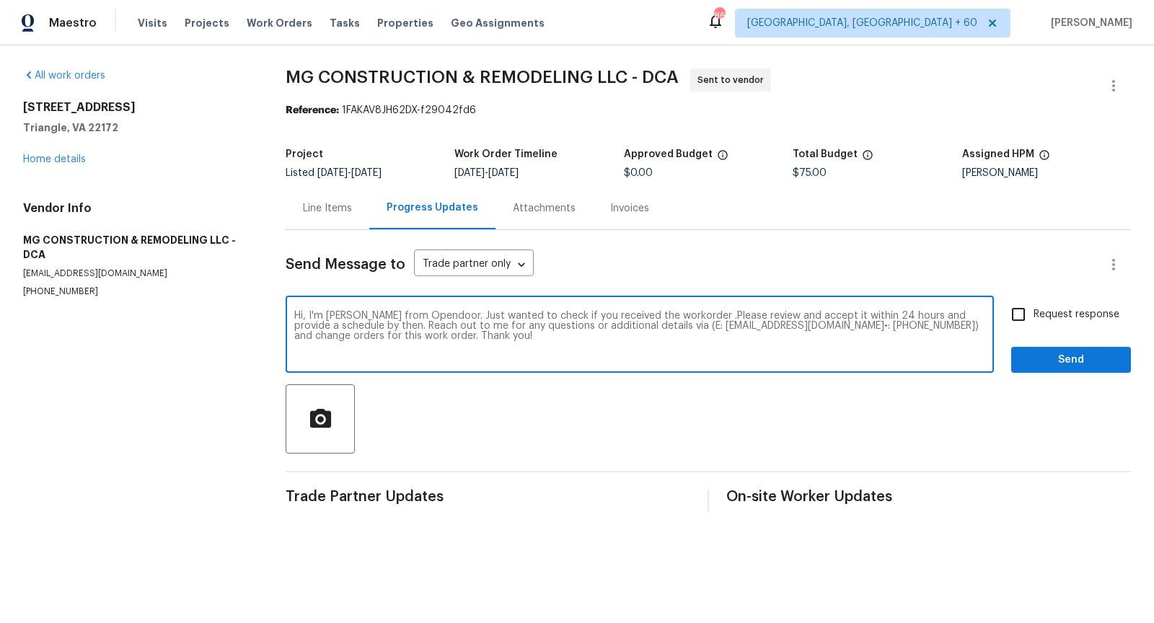
type textarea "Hi, I'm [PERSON_NAME] from Opendoor. Just wanted to check if you received the w…"
click at [1011, 316] on input "Request response" at bounding box center [1018, 314] width 30 height 30
checkbox input "true"
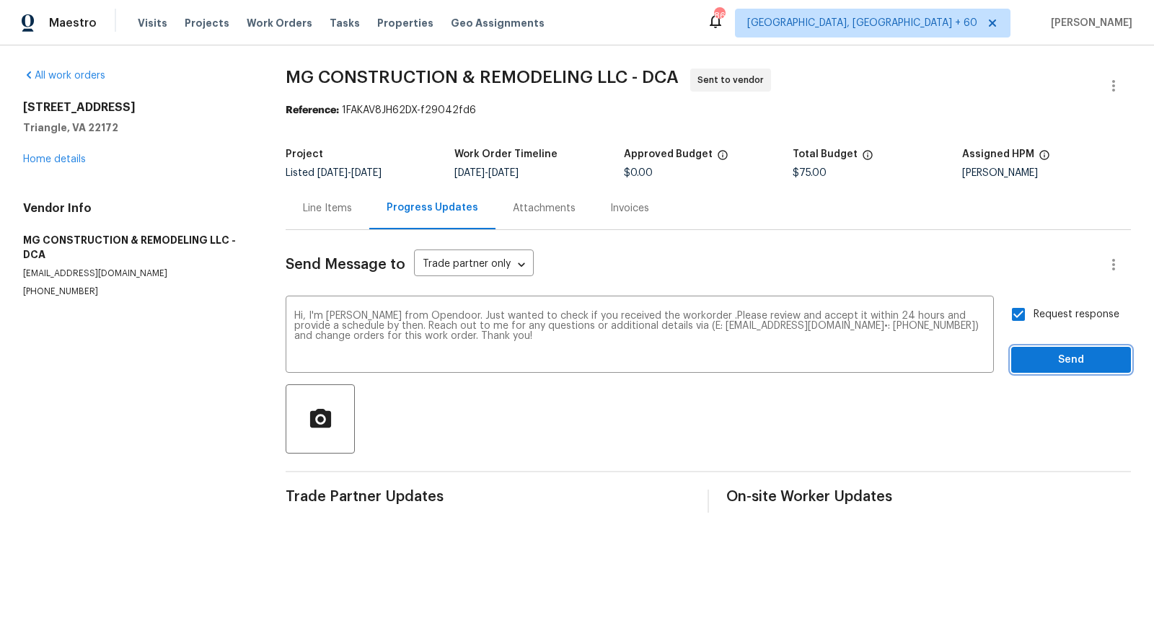
click at [1051, 360] on span "Send" at bounding box center [1071, 360] width 97 height 18
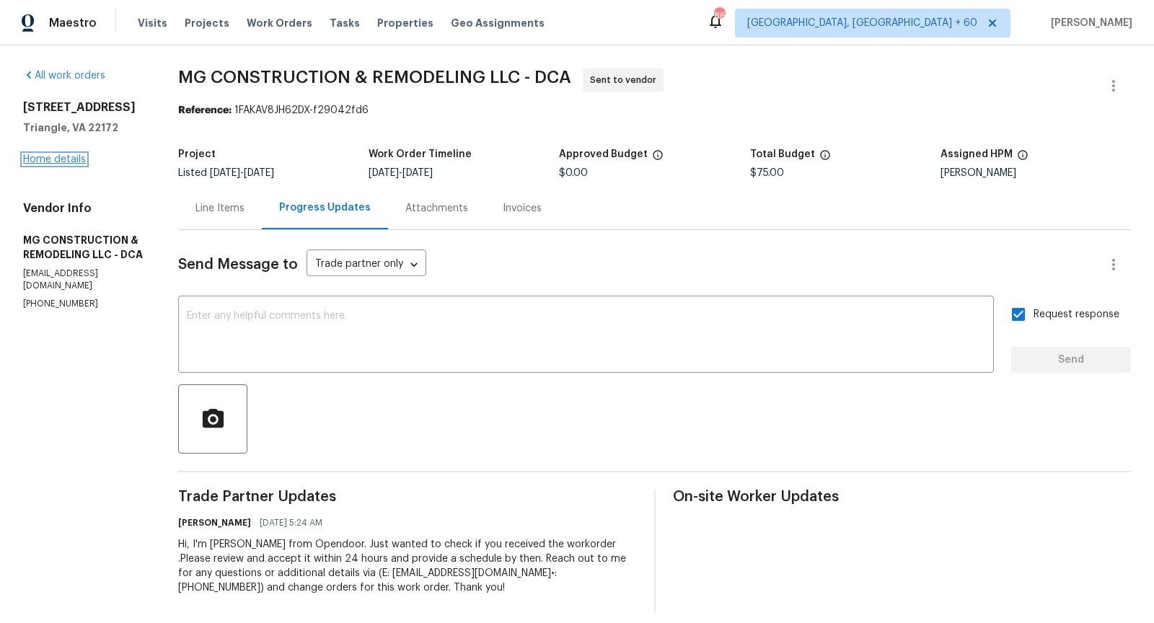
click at [53, 160] on link "Home details" at bounding box center [54, 159] width 63 height 10
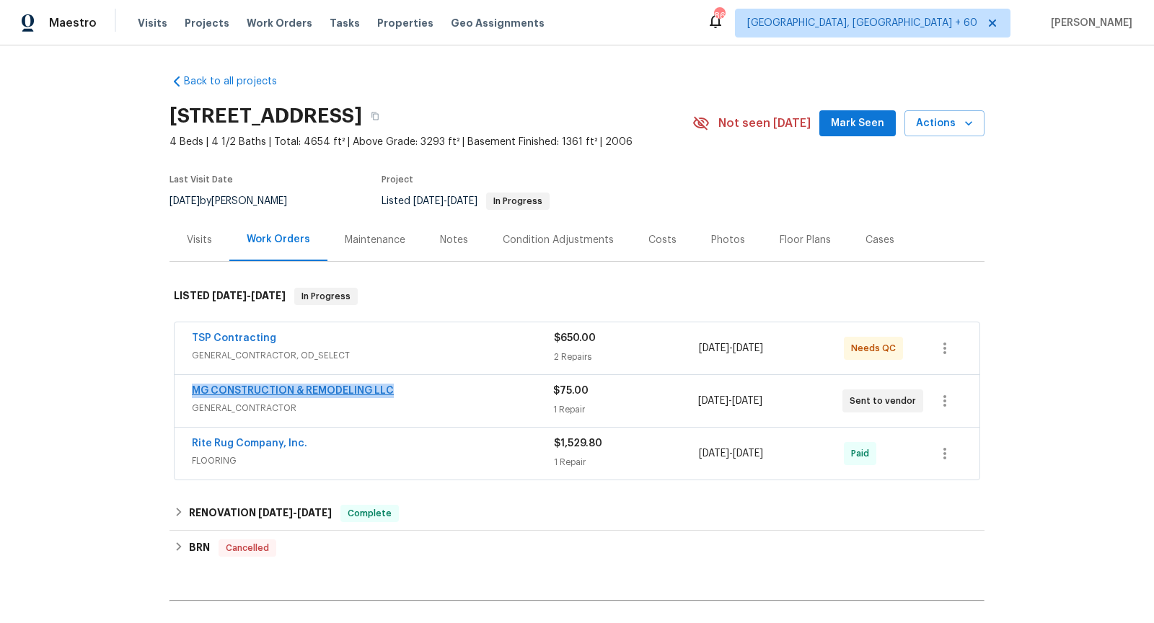
drag, startPoint x: 398, startPoint y: 395, endPoint x: 193, endPoint y: 387, distance: 205.0
click at [192, 388] on div "MG CONSTRUCTION & REMODELING LLC" at bounding box center [372, 392] width 361 height 17
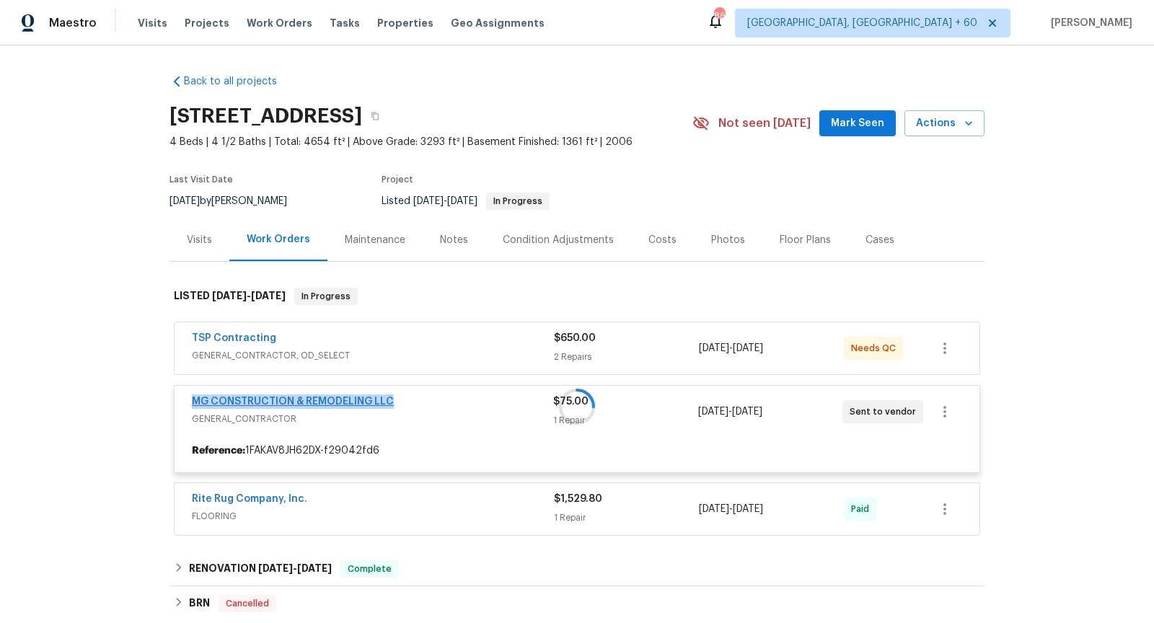
copy link "MG CONSTRUCTION & REMODELING LLC"
